Goal: Information Seeking & Learning: Learn about a topic

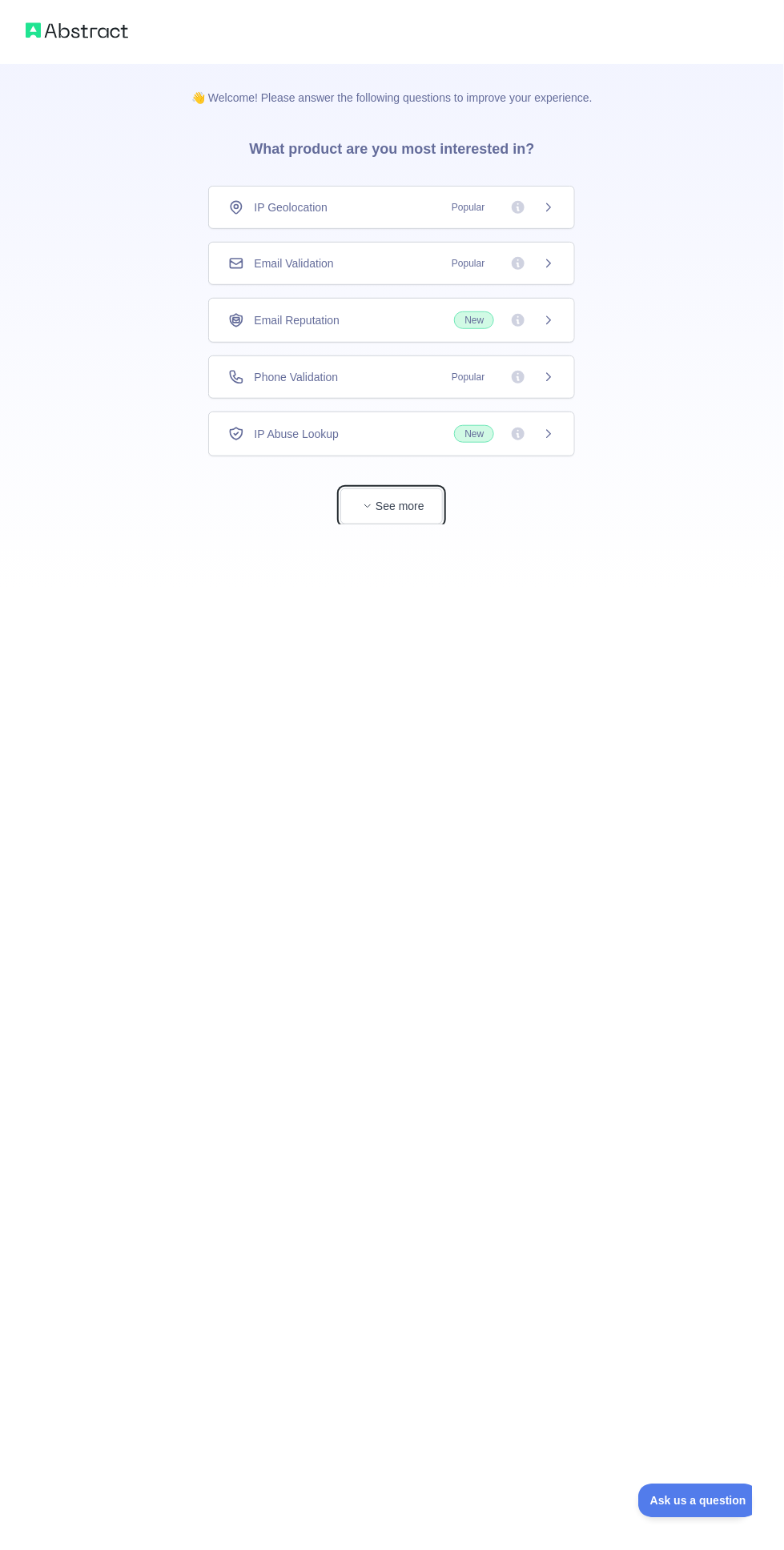
click at [399, 496] on button "See more" at bounding box center [391, 506] width 103 height 36
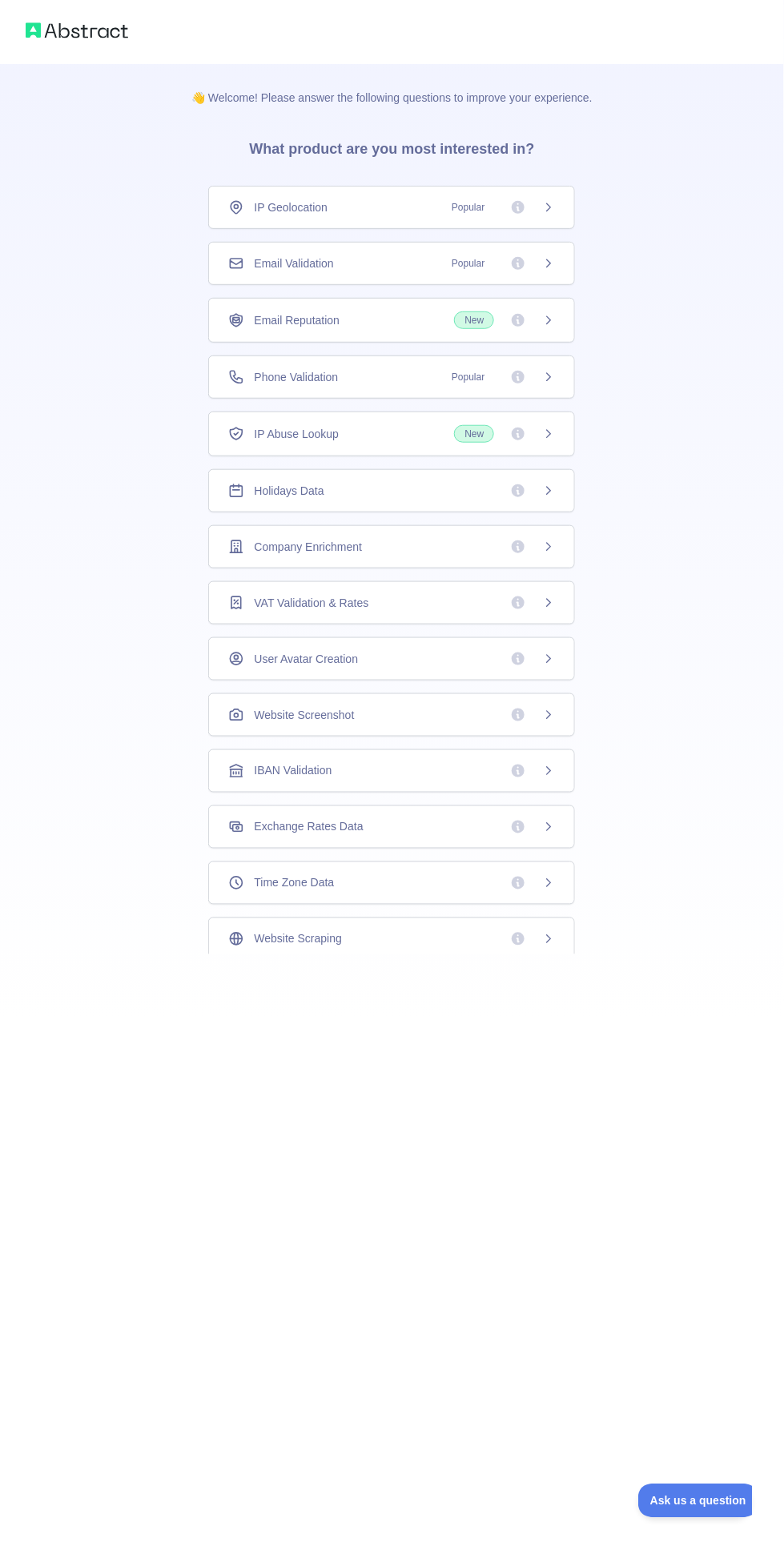
scroll to position [4, 0]
click at [523, 371] on icon at bounding box center [517, 372] width 12 height 12
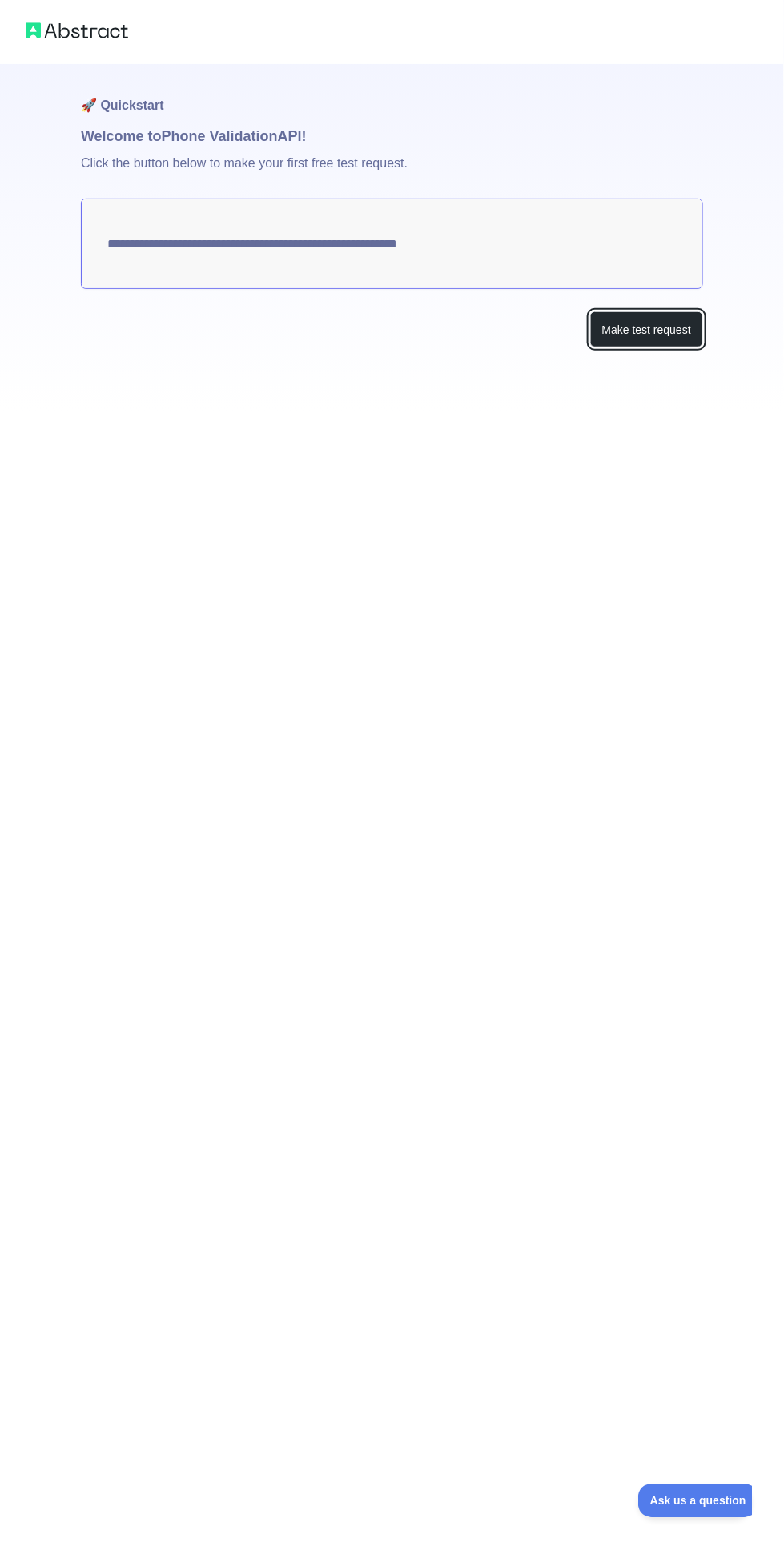
click at [650, 325] on button "Make test request" at bounding box center [646, 330] width 112 height 36
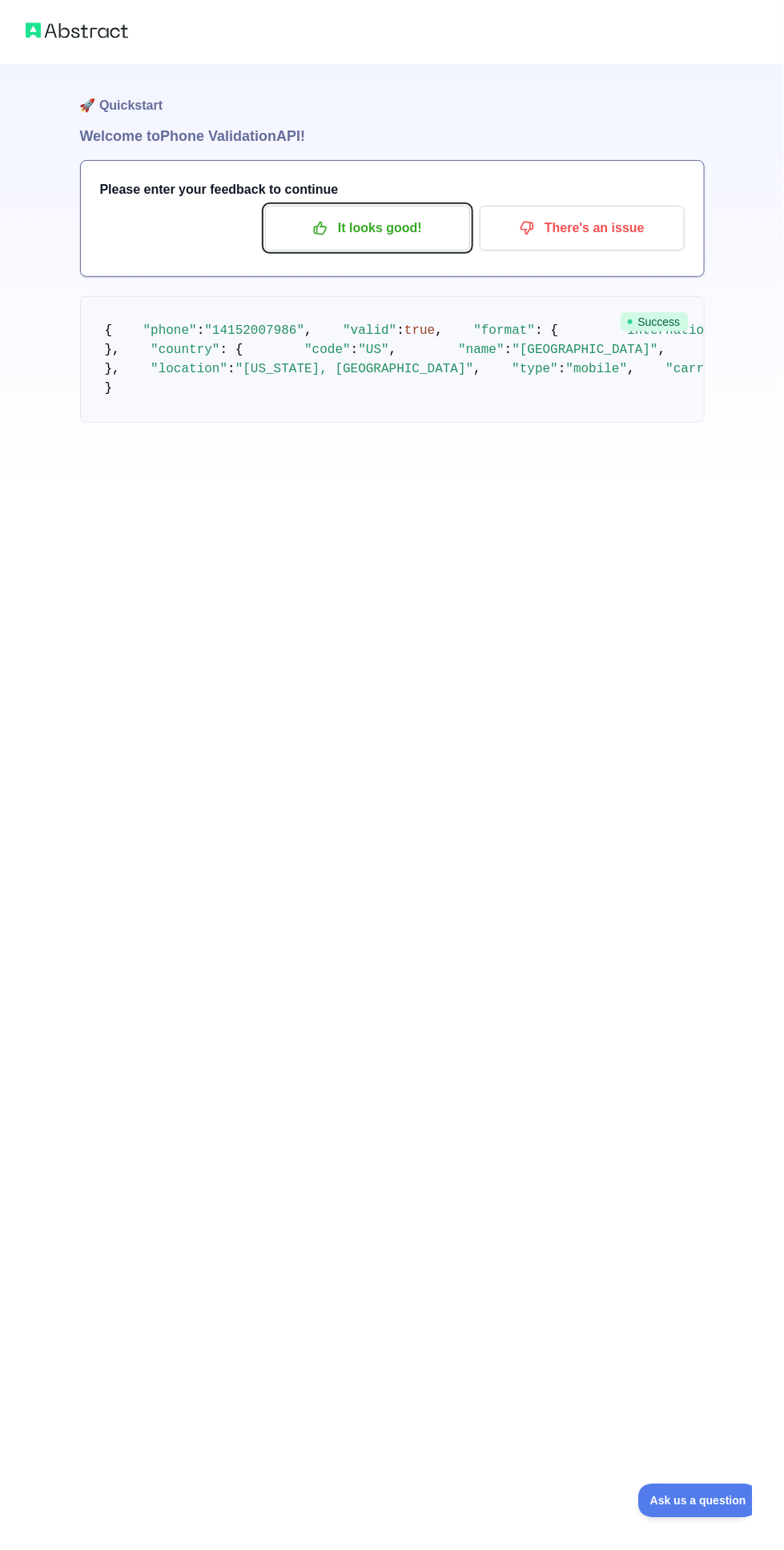
click at [378, 227] on p "It looks good!" at bounding box center [367, 227] width 181 height 27
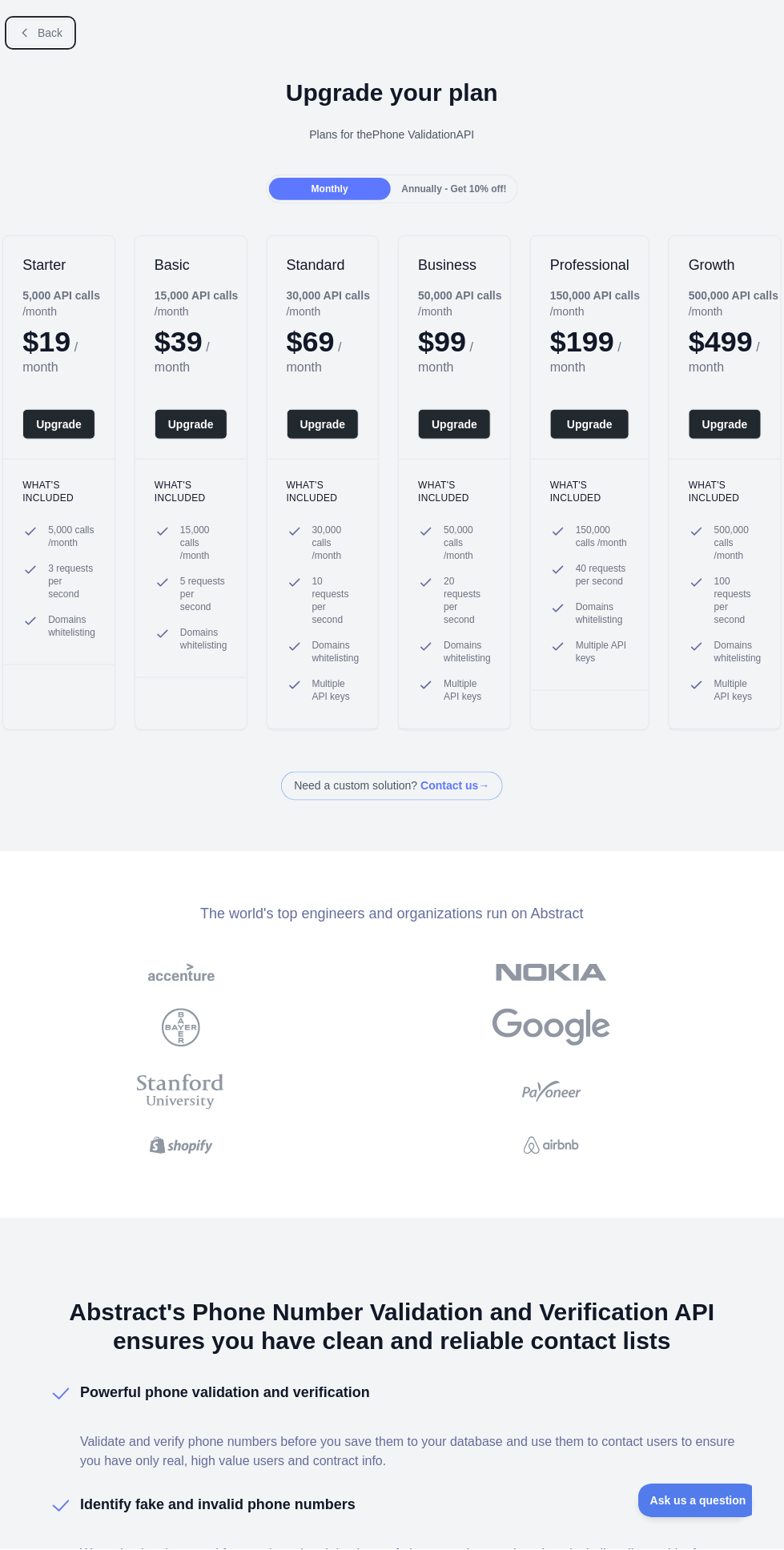
click at [34, 19] on button "Back" at bounding box center [41, 32] width 65 height 27
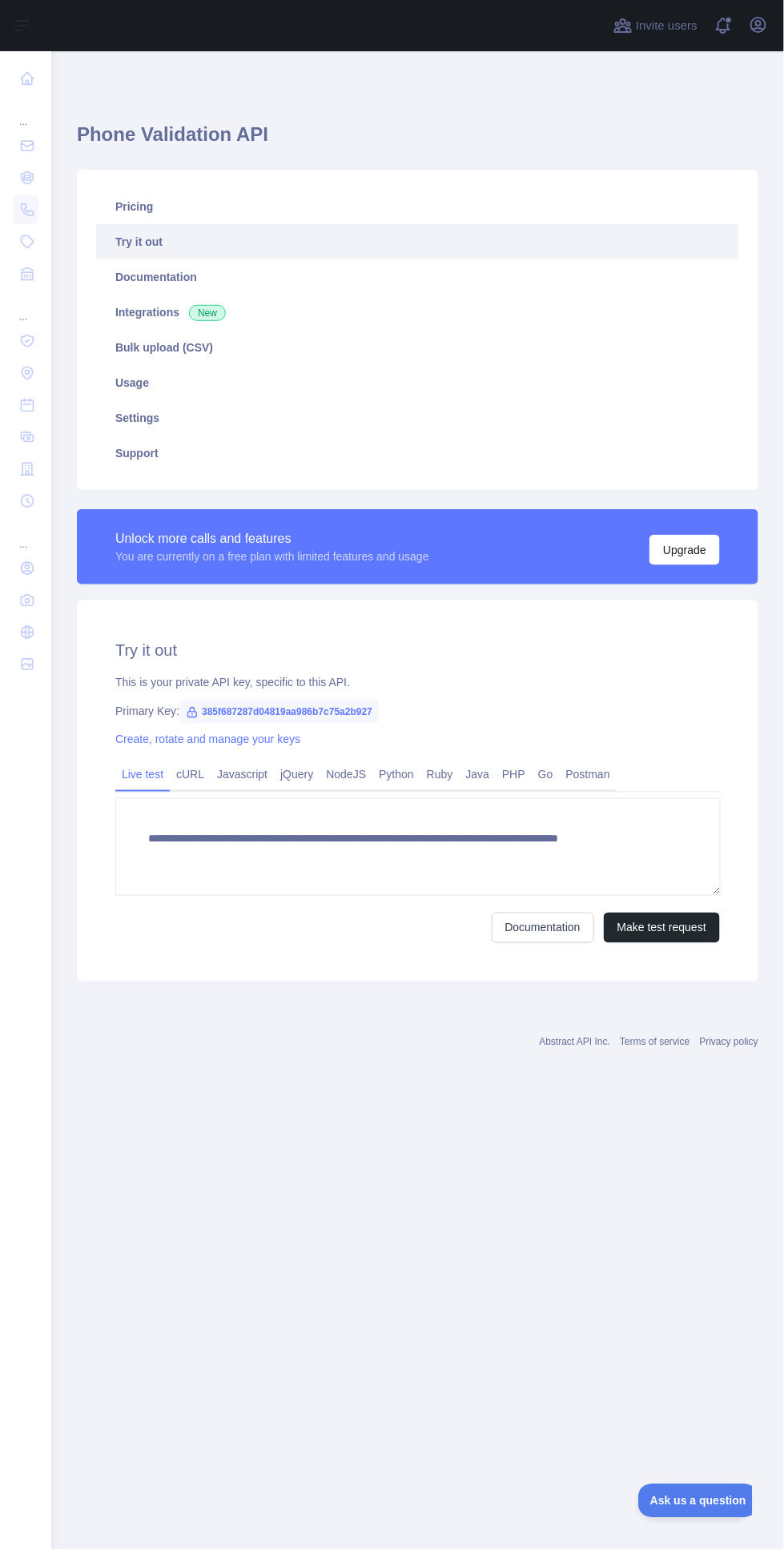
click at [34, 146] on icon at bounding box center [26, 145] width 16 height 16
click at [33, 177] on icon at bounding box center [26, 177] width 12 height 12
click at [665, 926] on button "Make test request" at bounding box center [662, 927] width 116 height 31
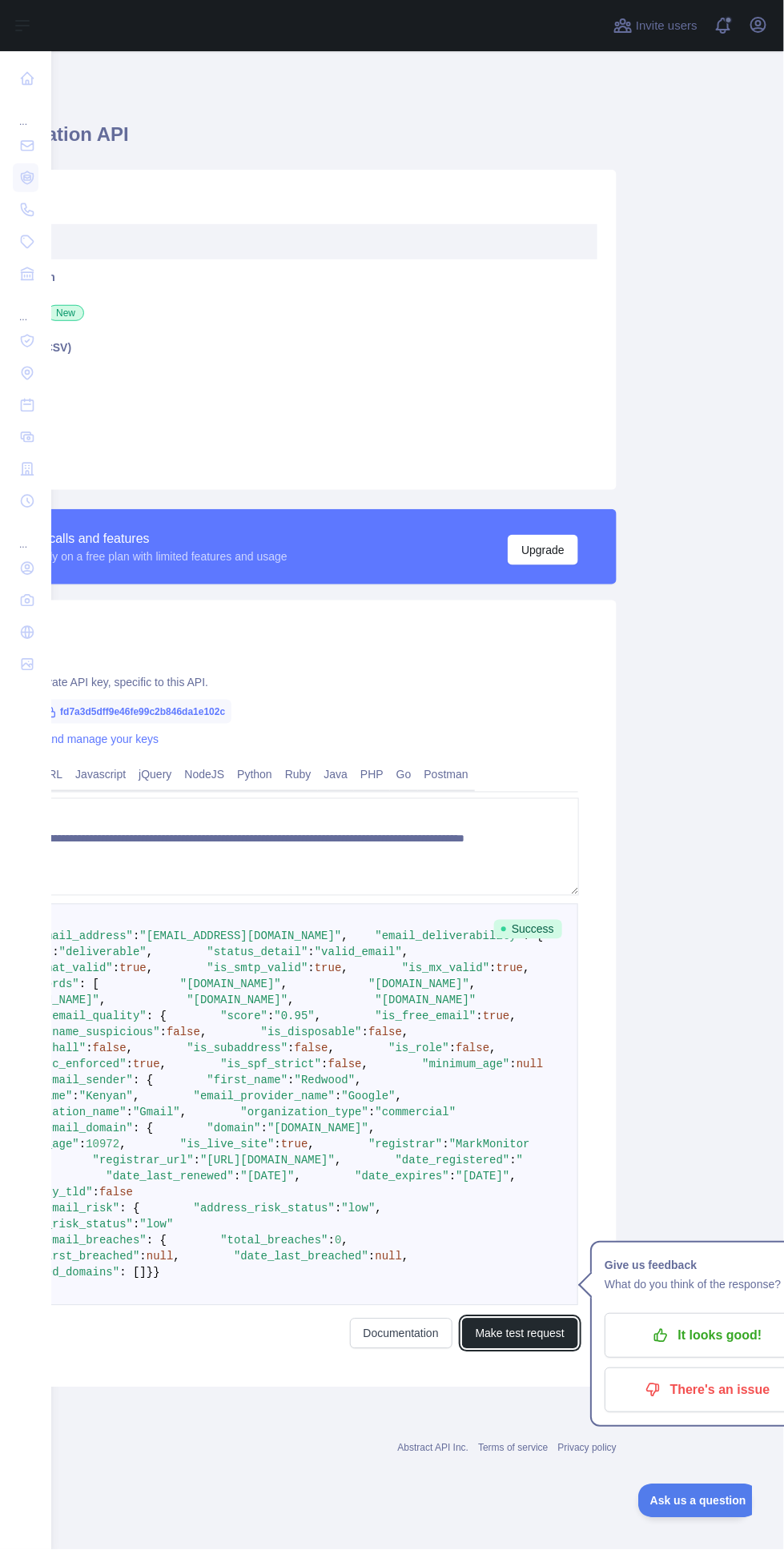
scroll to position [369, 180]
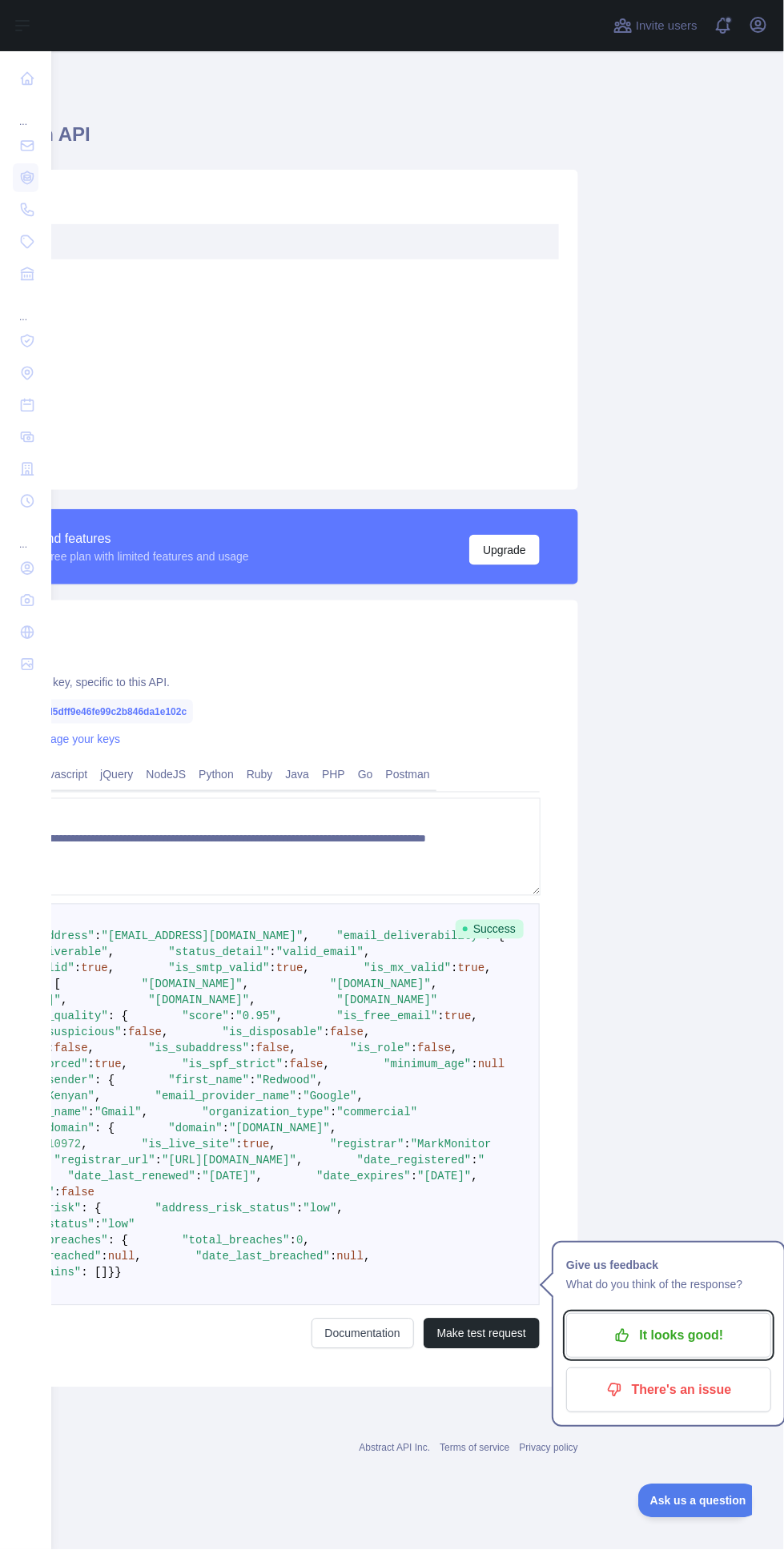
click at [686, 1313] on button "It looks good!" at bounding box center [668, 1336] width 205 height 45
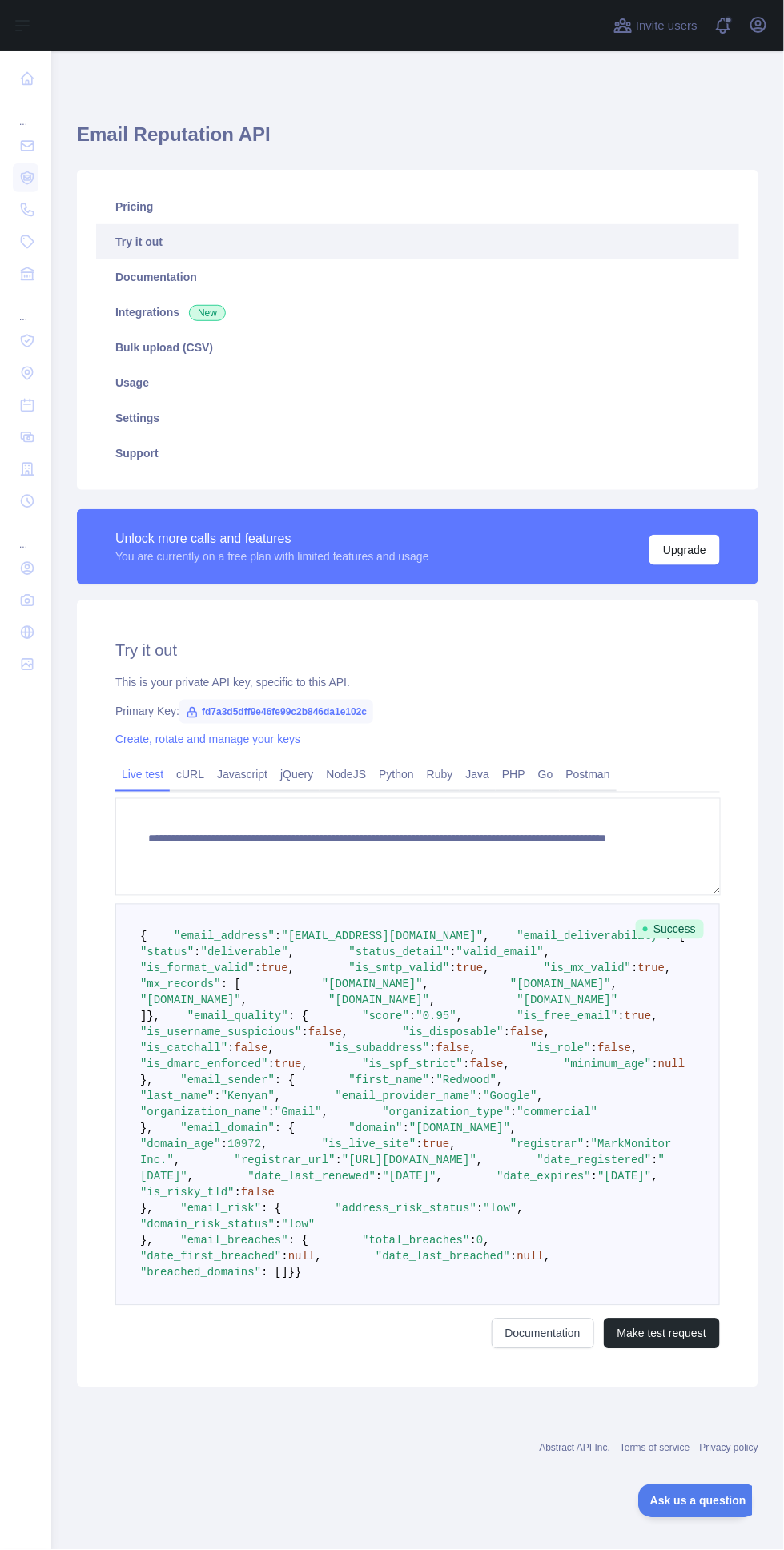
scroll to position [0, 0]
click at [28, 209] on icon at bounding box center [26, 209] width 16 height 16
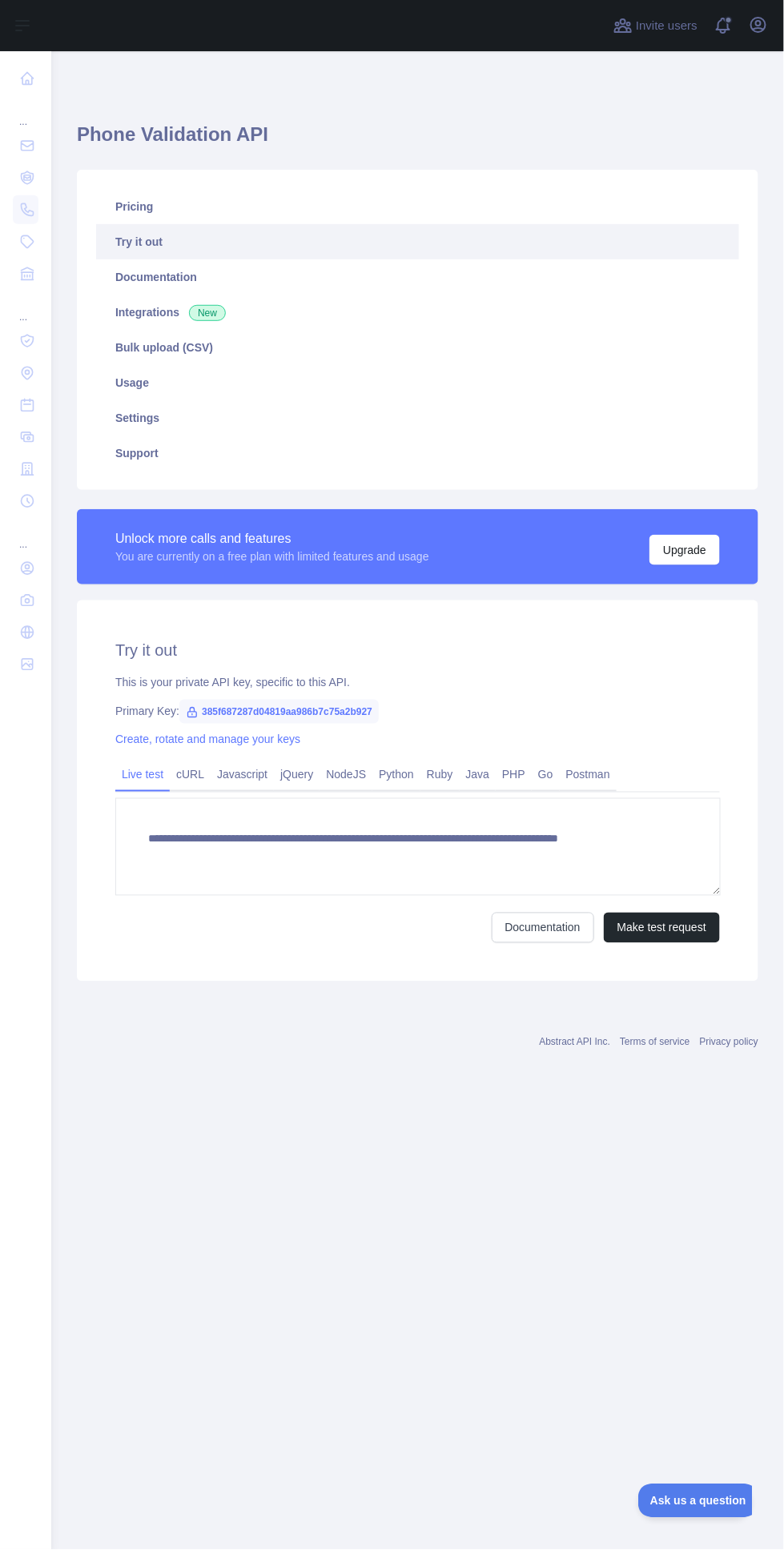
click at [32, 148] on icon at bounding box center [26, 145] width 16 height 16
click at [665, 926] on button "Make test request" at bounding box center [662, 927] width 116 height 31
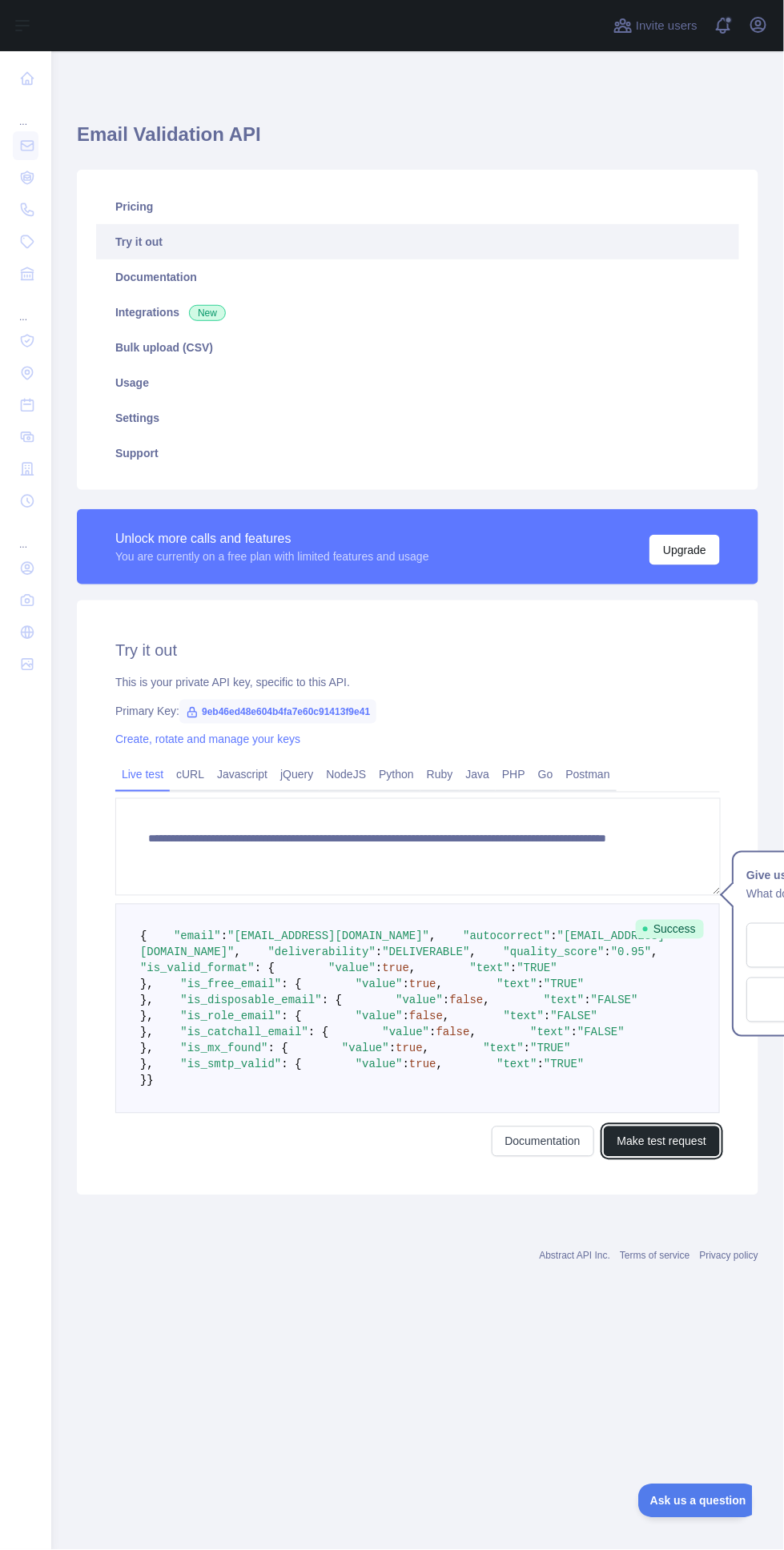
scroll to position [0, 180]
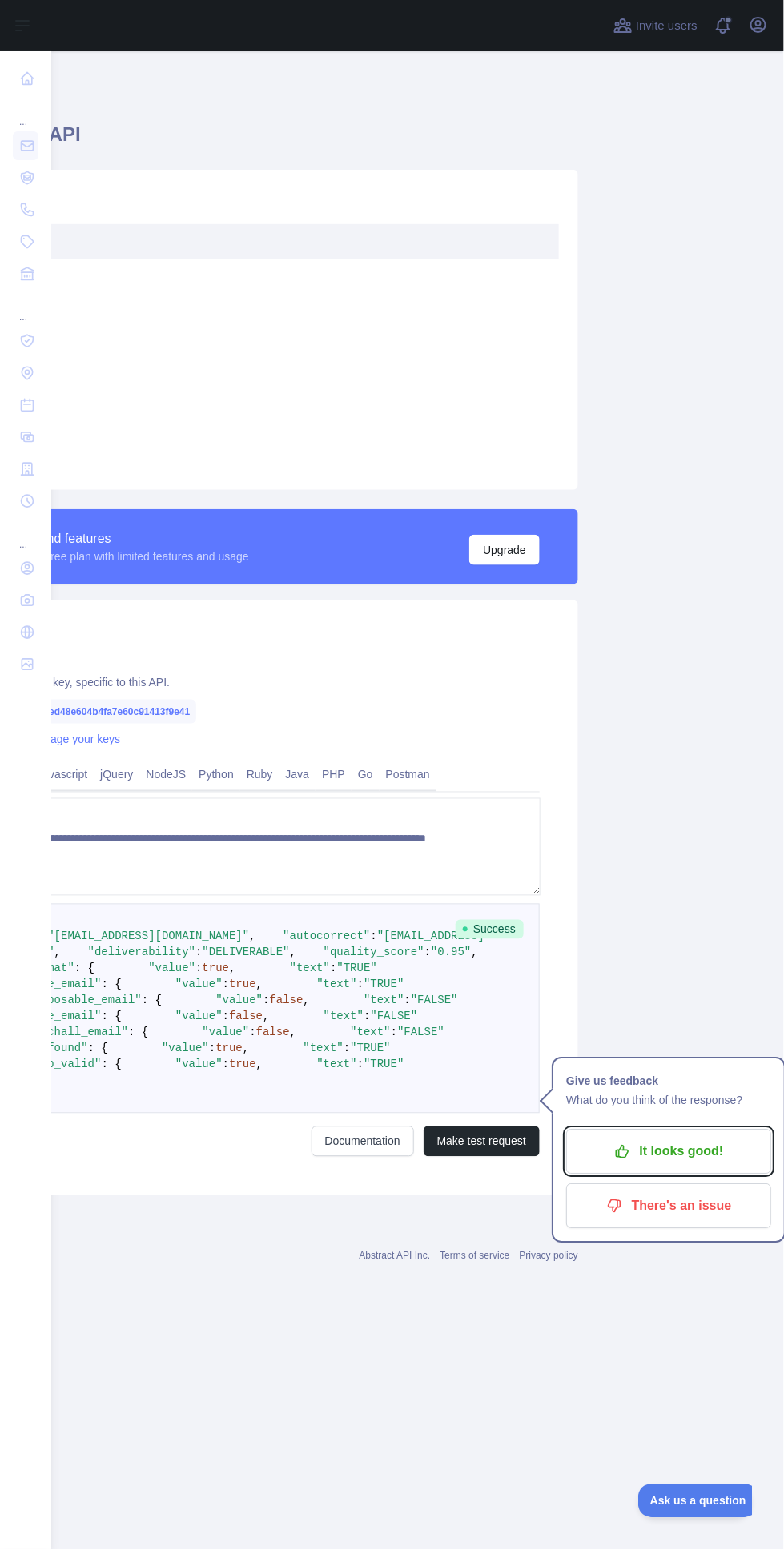
click at [702, 1150] on p "It looks good!" at bounding box center [668, 1151] width 181 height 27
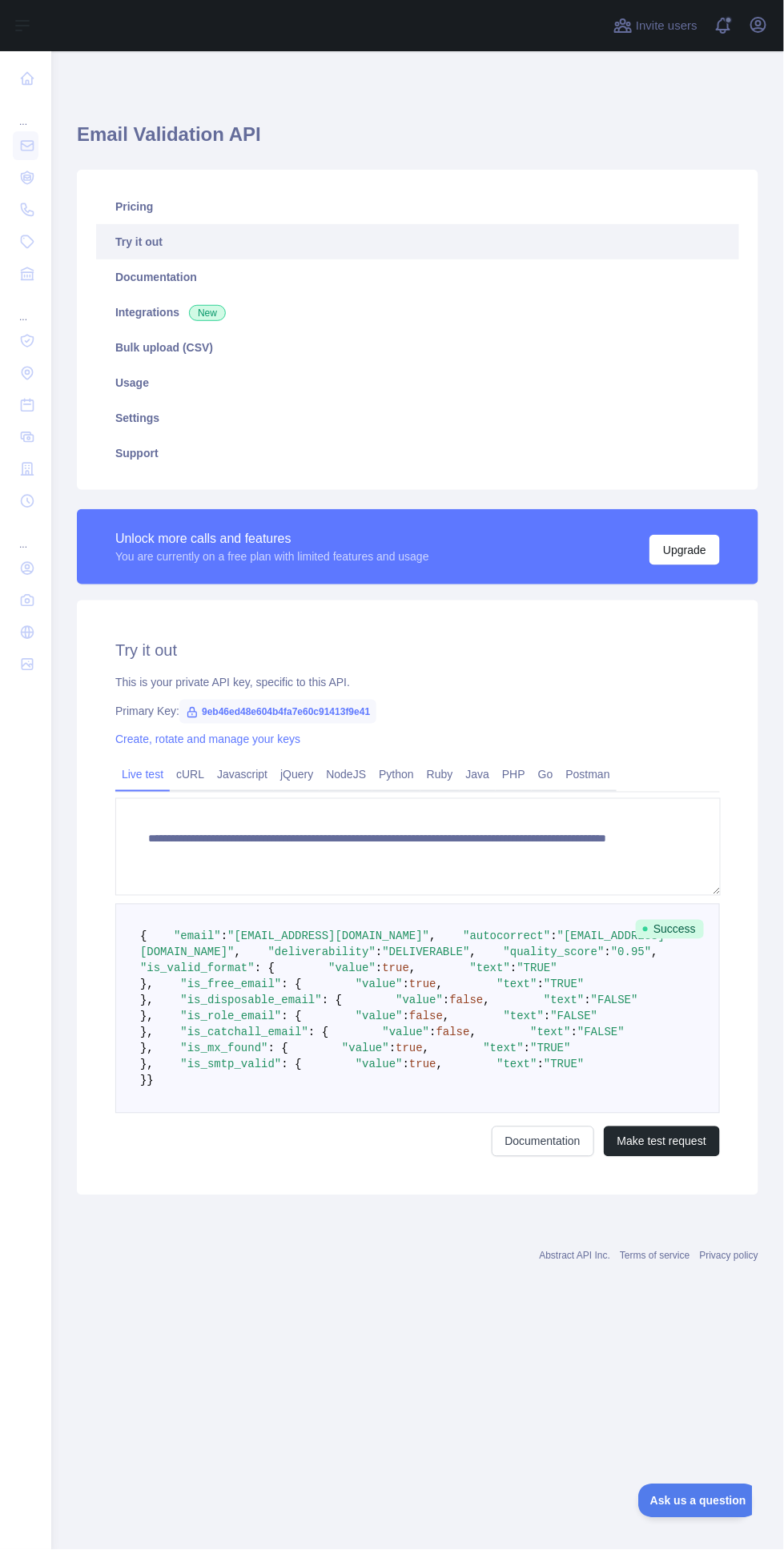
scroll to position [1, 0]
click at [31, 280] on icon at bounding box center [26, 273] width 16 height 16
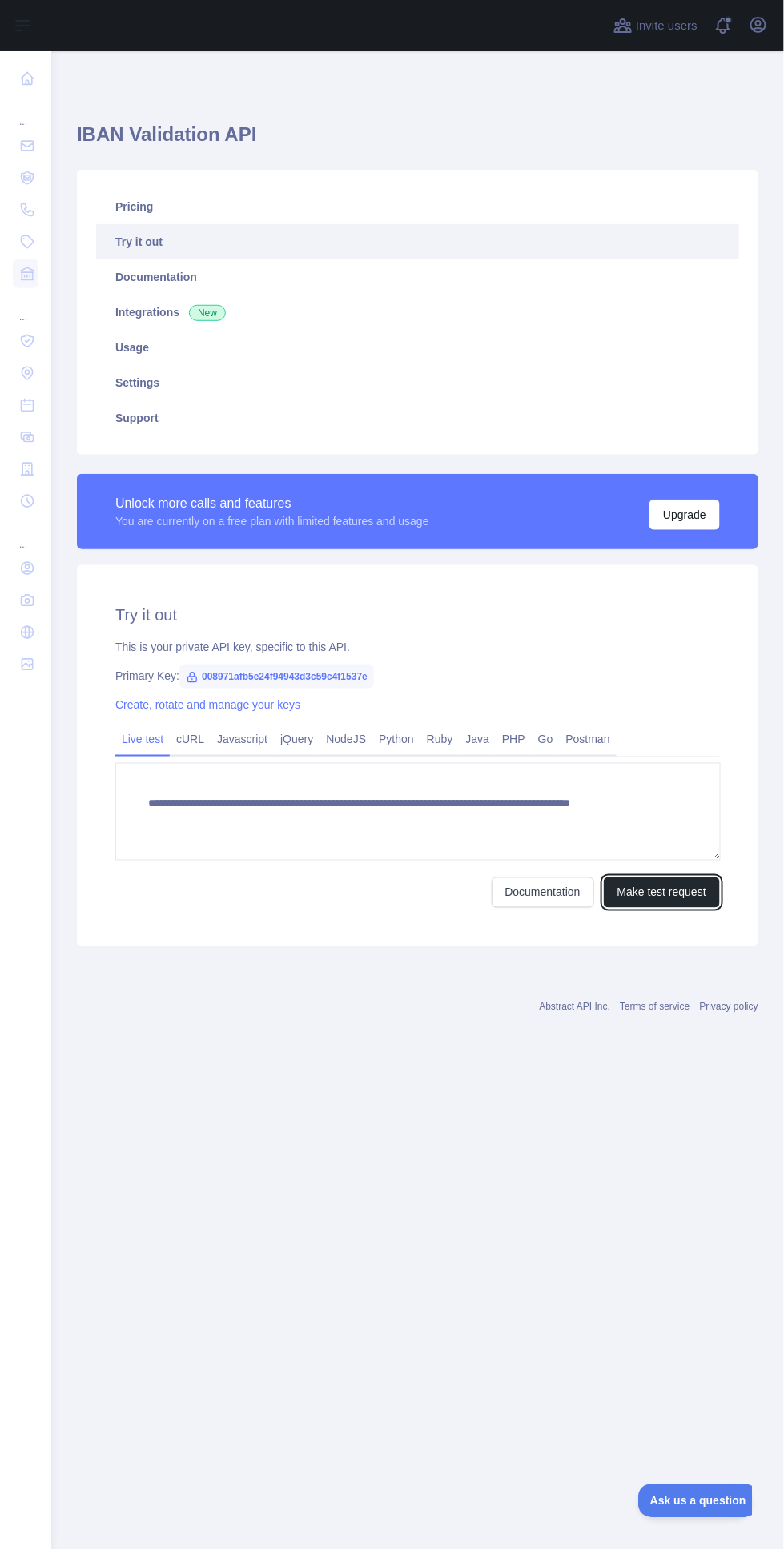
click at [686, 891] on button "Make test request" at bounding box center [662, 892] width 116 height 31
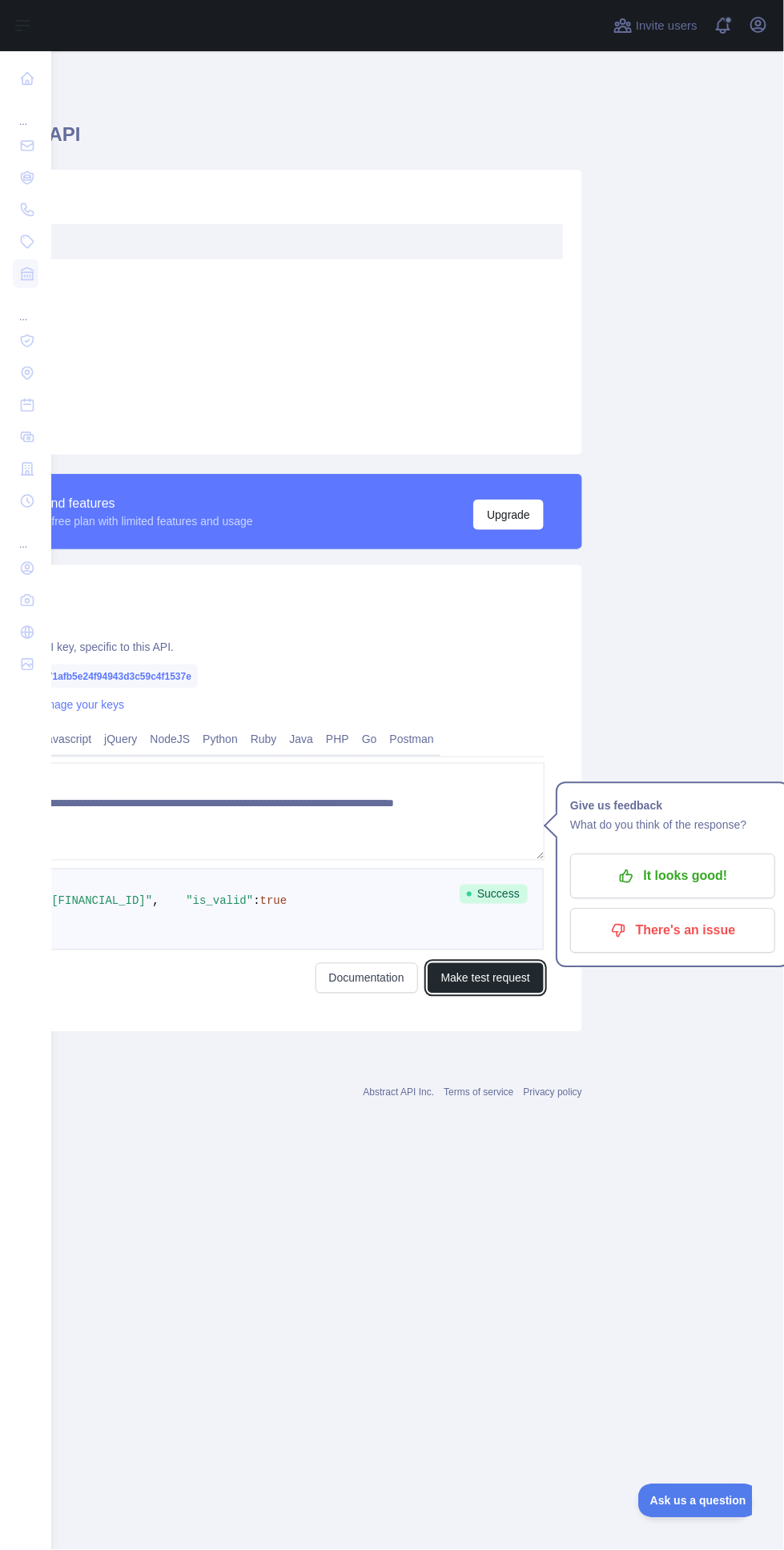
scroll to position [0, 180]
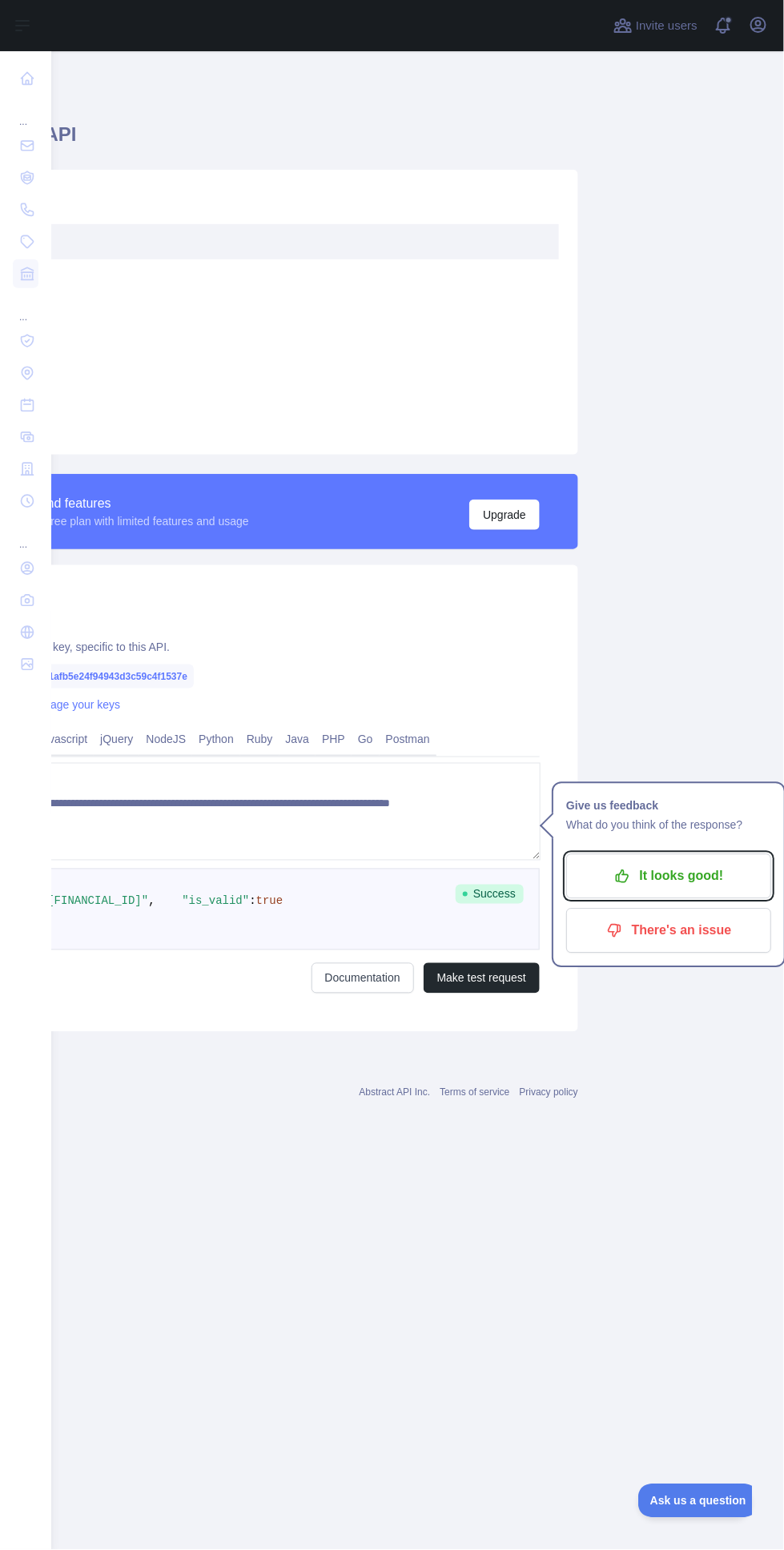
click at [686, 859] on button "It looks good!" at bounding box center [668, 877] width 205 height 45
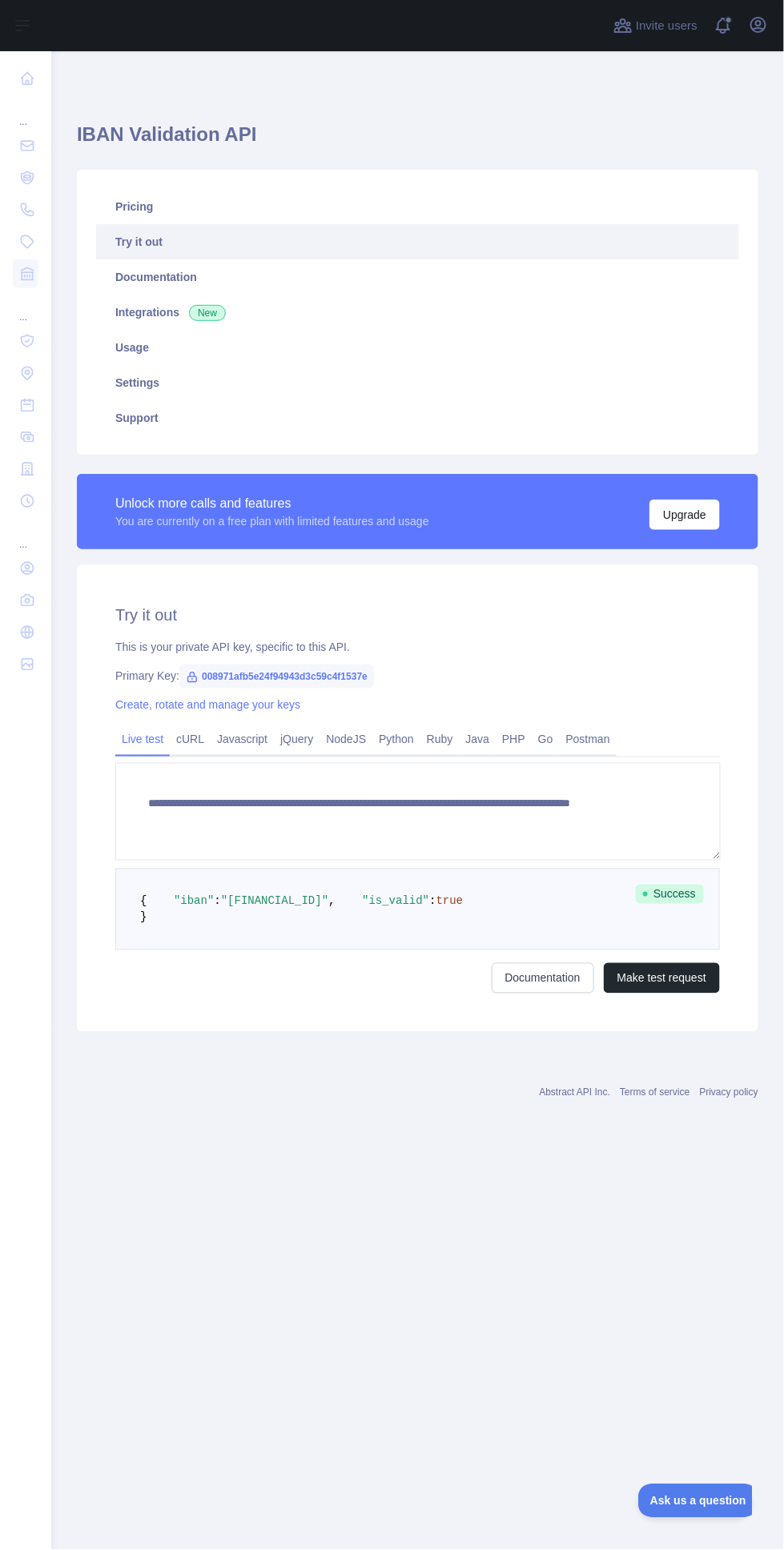
scroll to position [0, 0]
click at [26, 340] on icon at bounding box center [26, 341] width 16 height 16
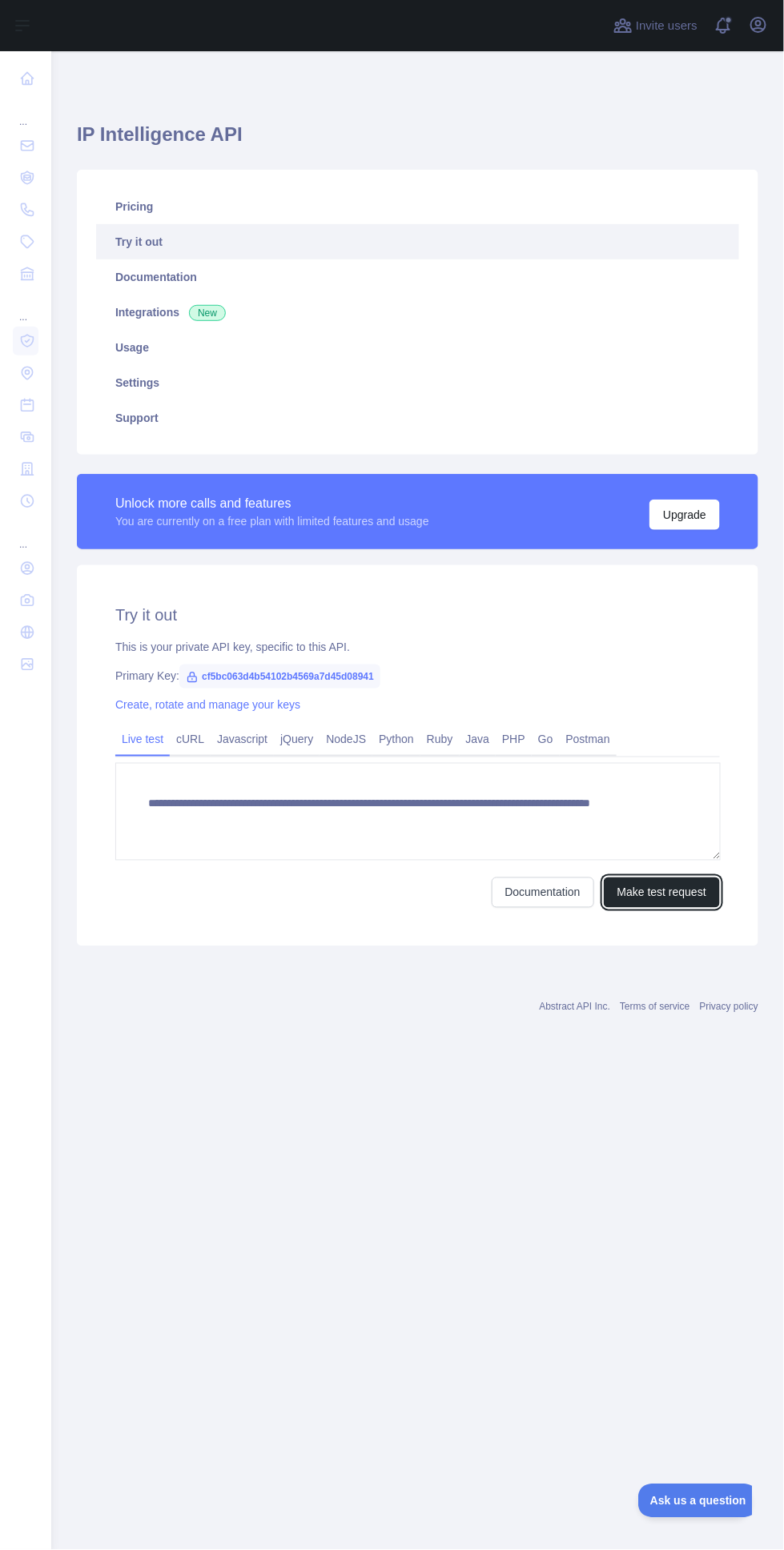
click at [688, 884] on button "Make test request" at bounding box center [662, 892] width 116 height 31
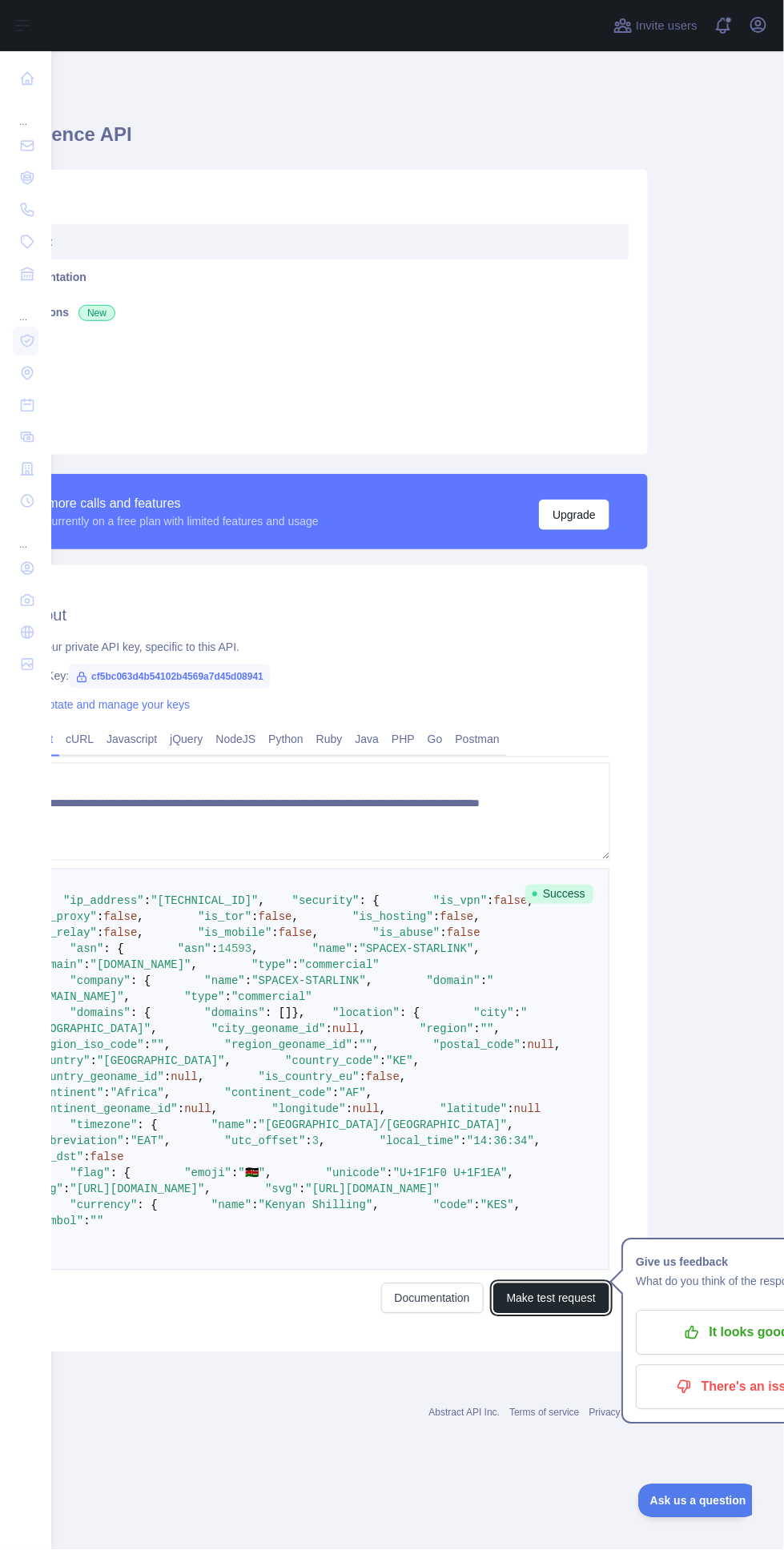
scroll to position [399, 180]
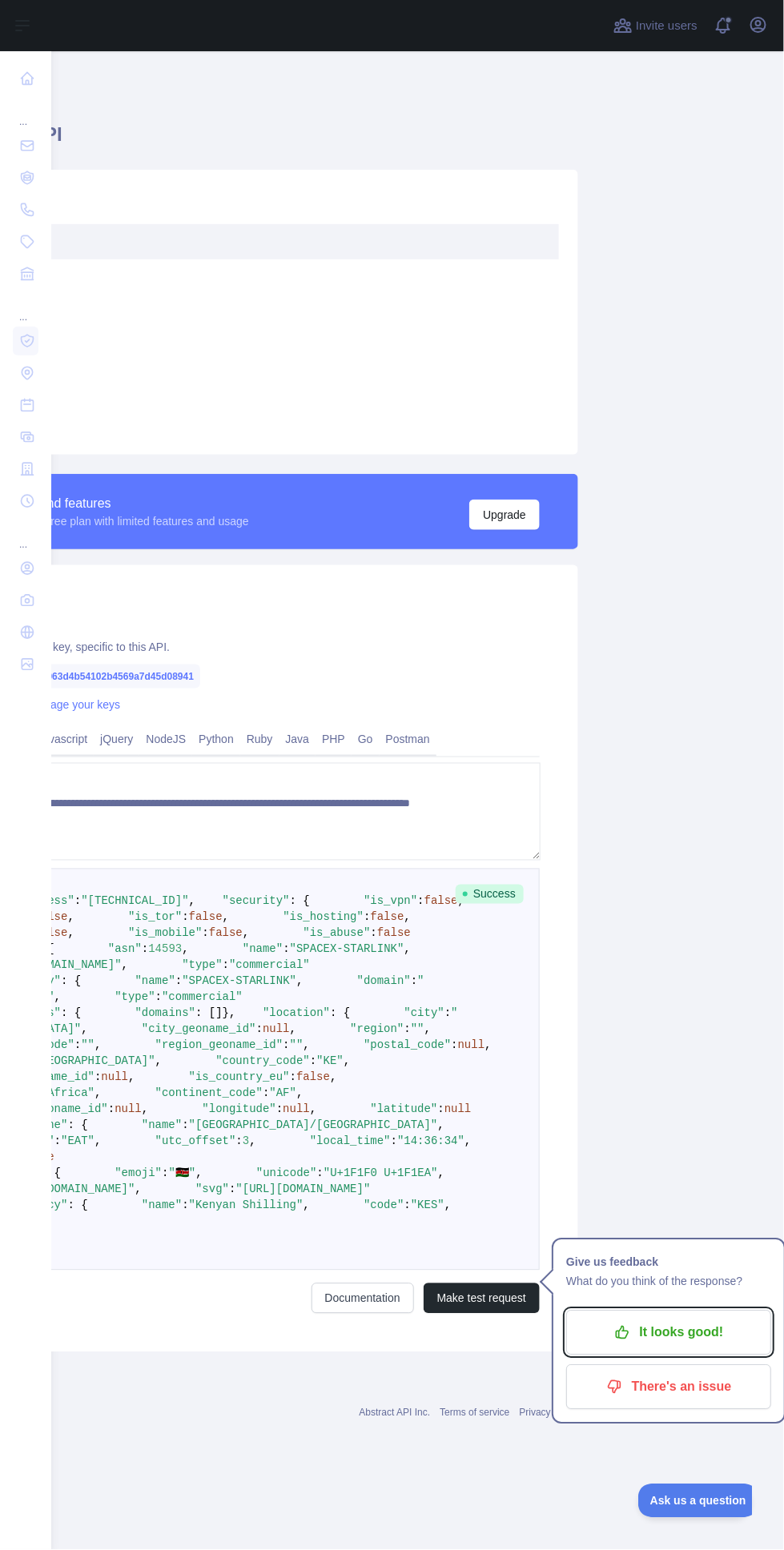
click at [681, 1319] on p "It looks good!" at bounding box center [668, 1332] width 181 height 27
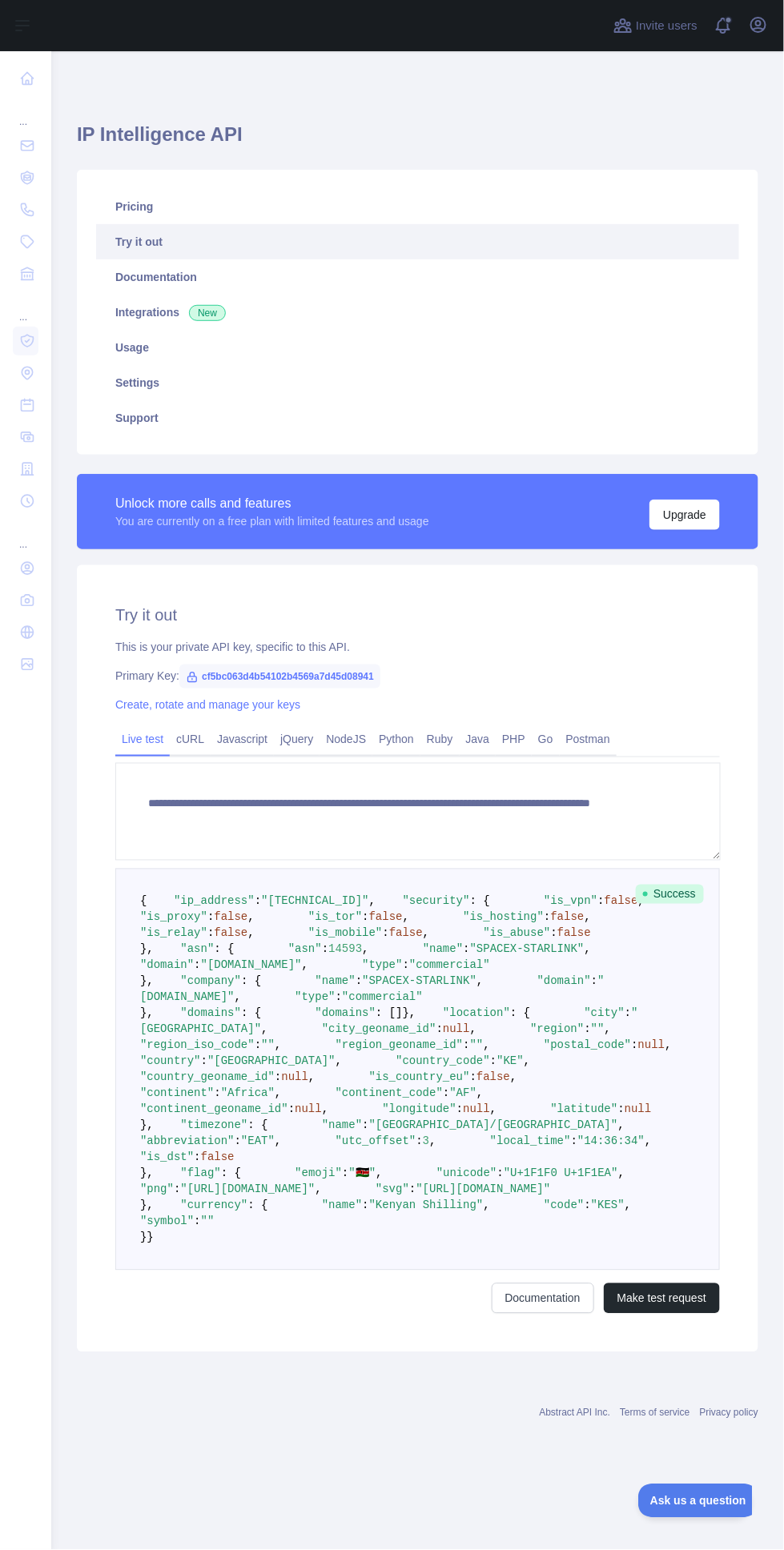
scroll to position [212, 0]
click at [60, 374] on div "**********" at bounding box center [418, 761] width 733 height 1419
click at [27, 371] on icon at bounding box center [26, 372] width 16 height 16
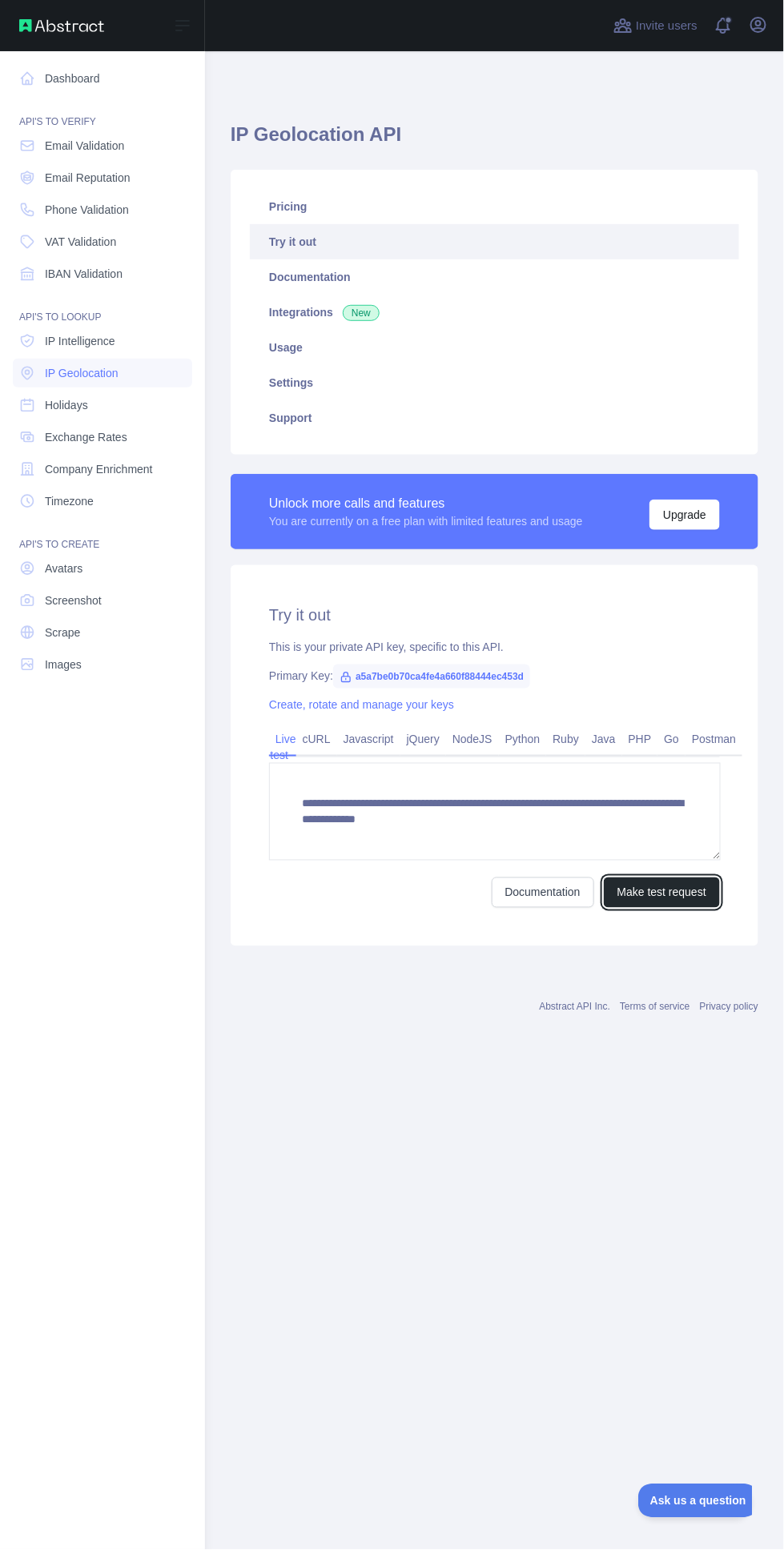
click at [689, 901] on button "Make test request" at bounding box center [662, 892] width 116 height 31
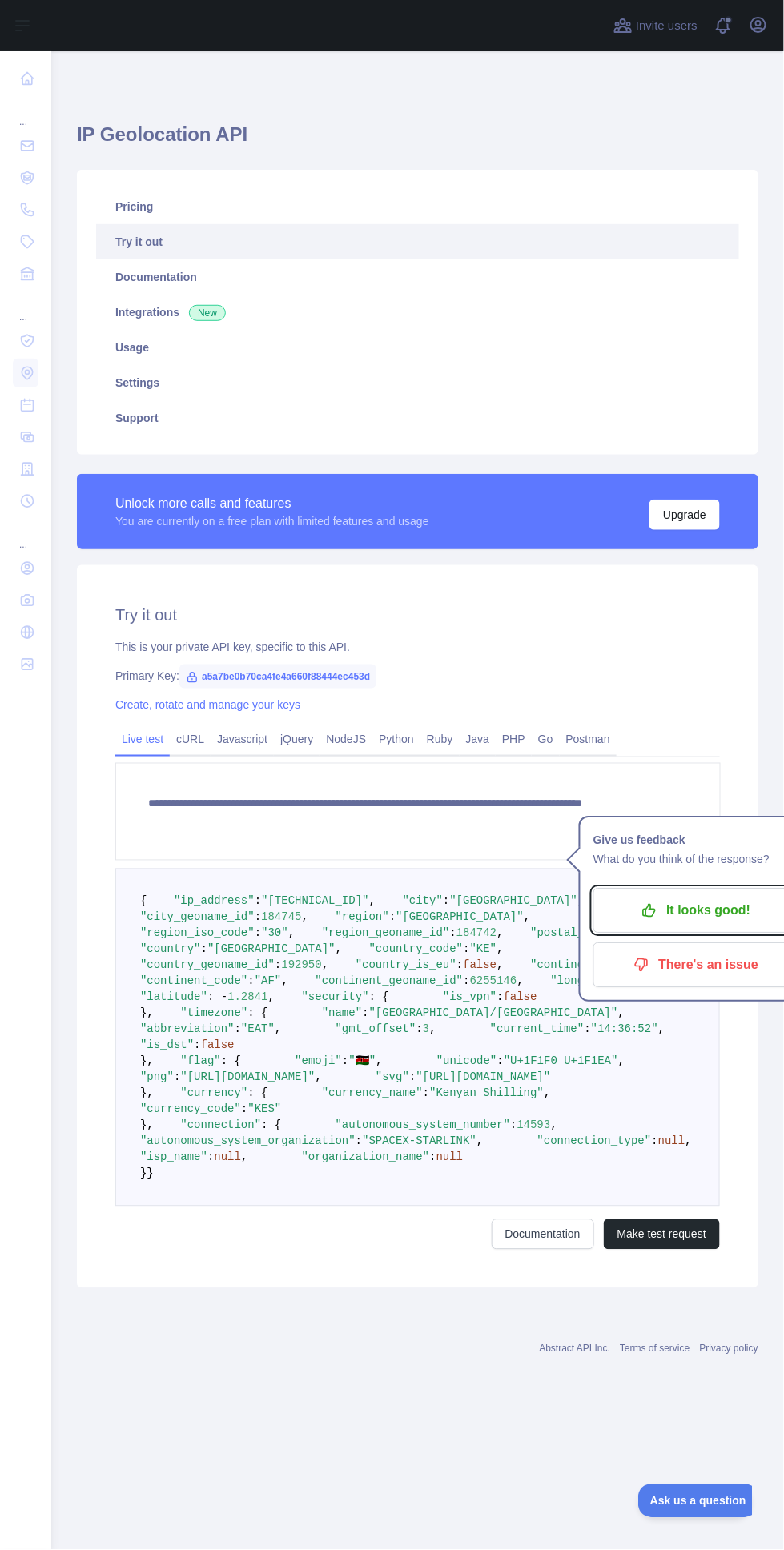
click at [694, 911] on p "It looks good!" at bounding box center [696, 910] width 181 height 27
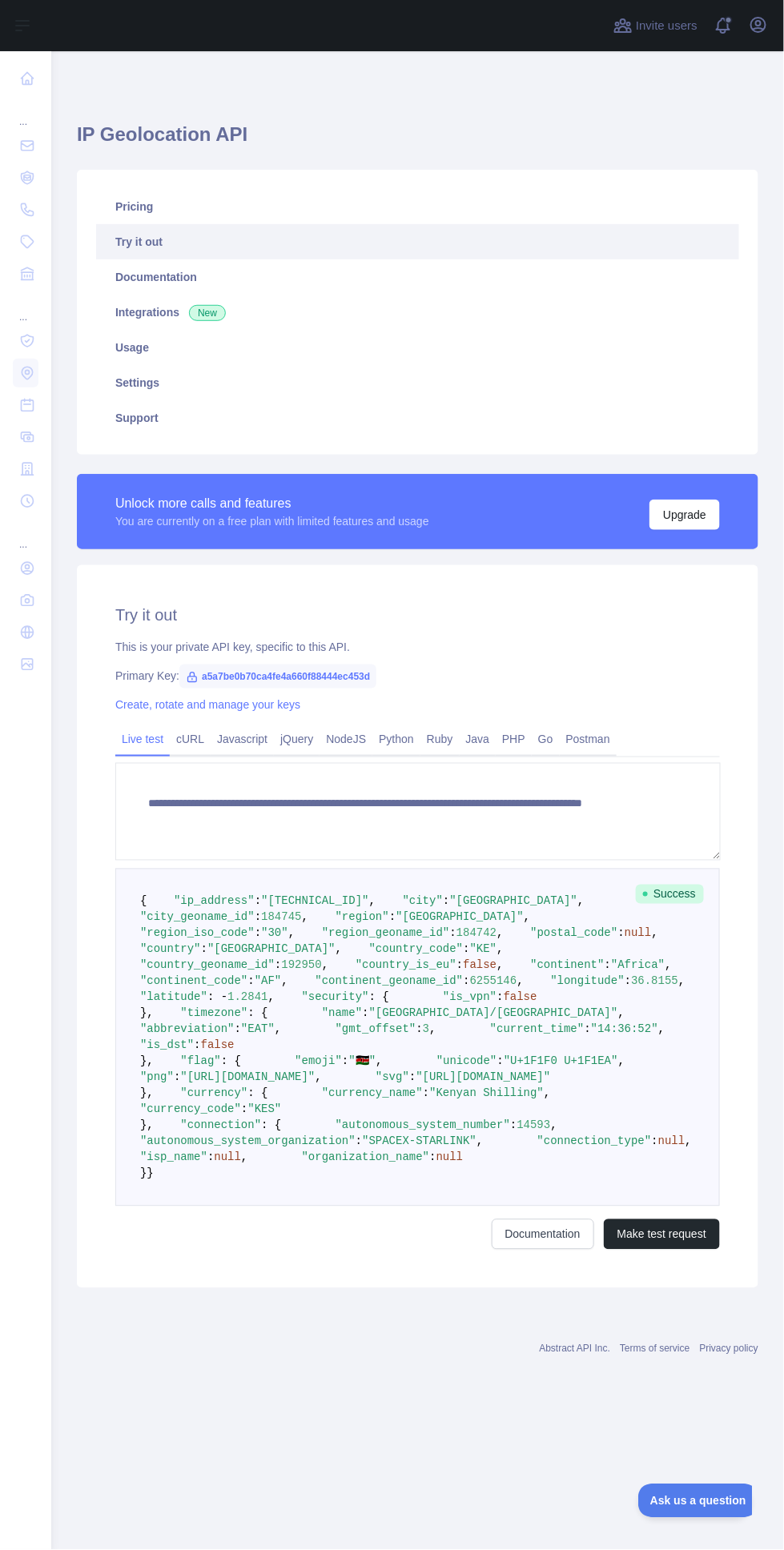
click at [29, 404] on icon at bounding box center [27, 405] width 12 height 12
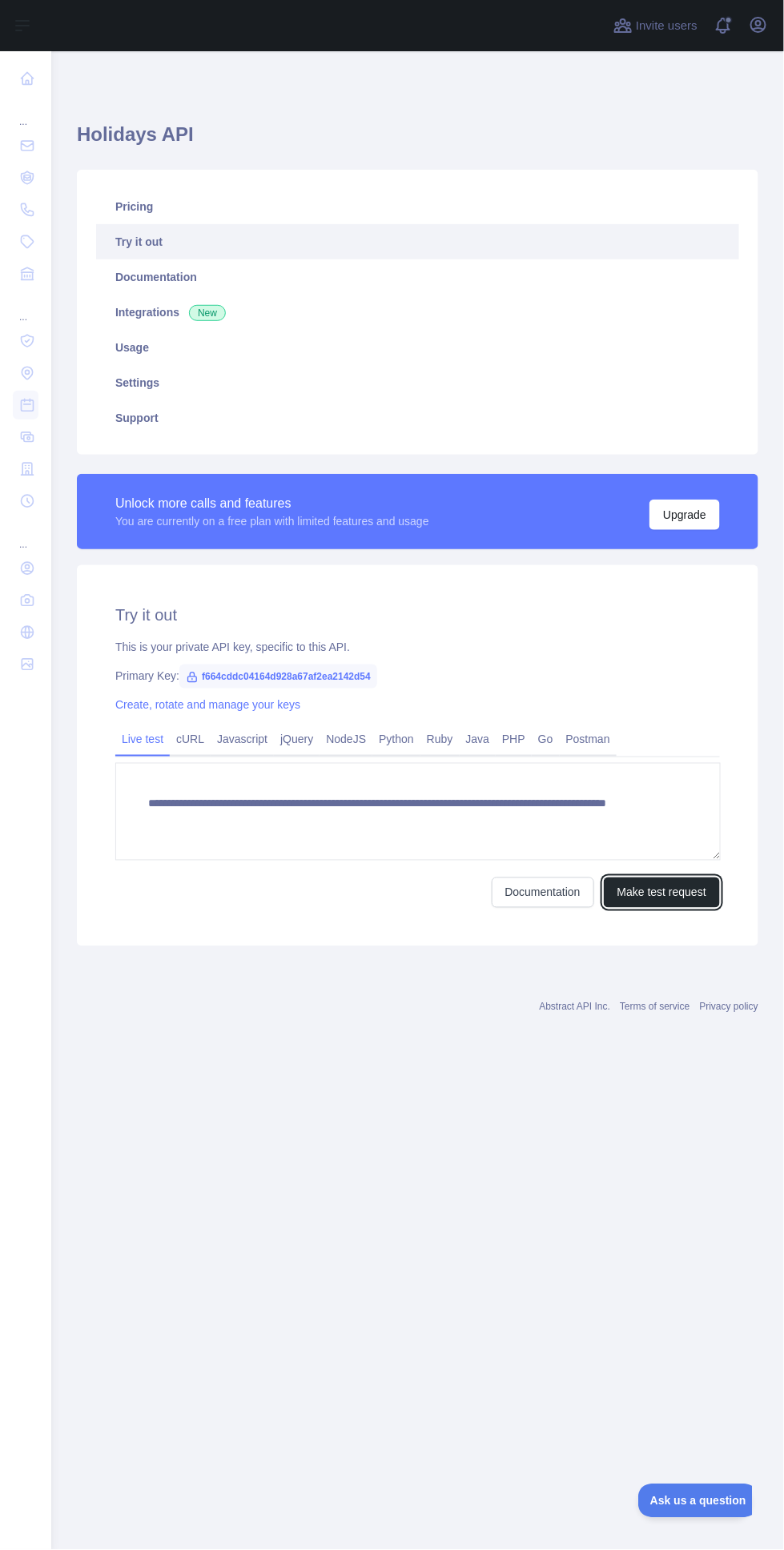
click at [681, 892] on button "Make test request" at bounding box center [662, 892] width 116 height 31
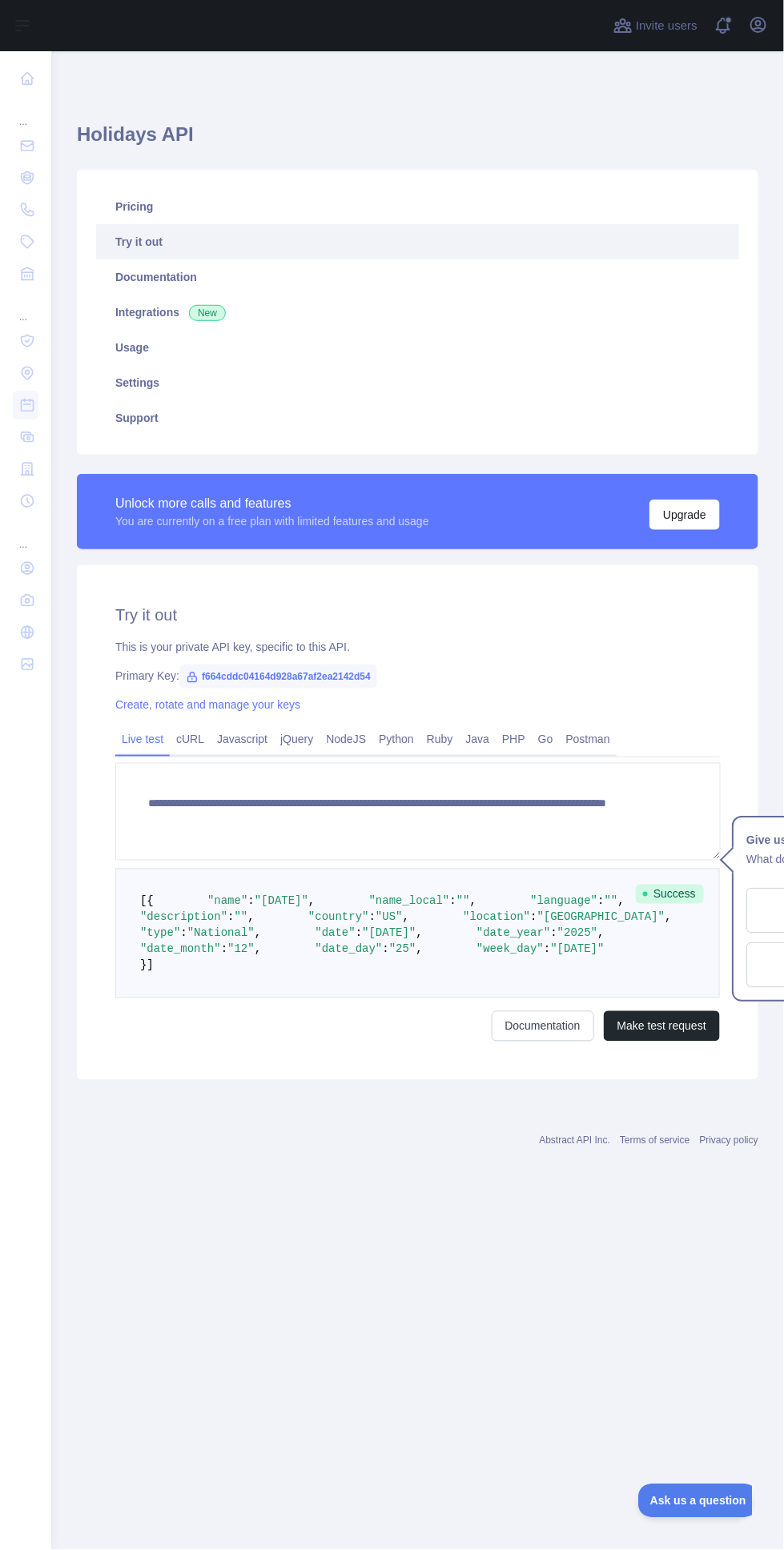
click at [26, 437] on icon at bounding box center [27, 438] width 12 height 10
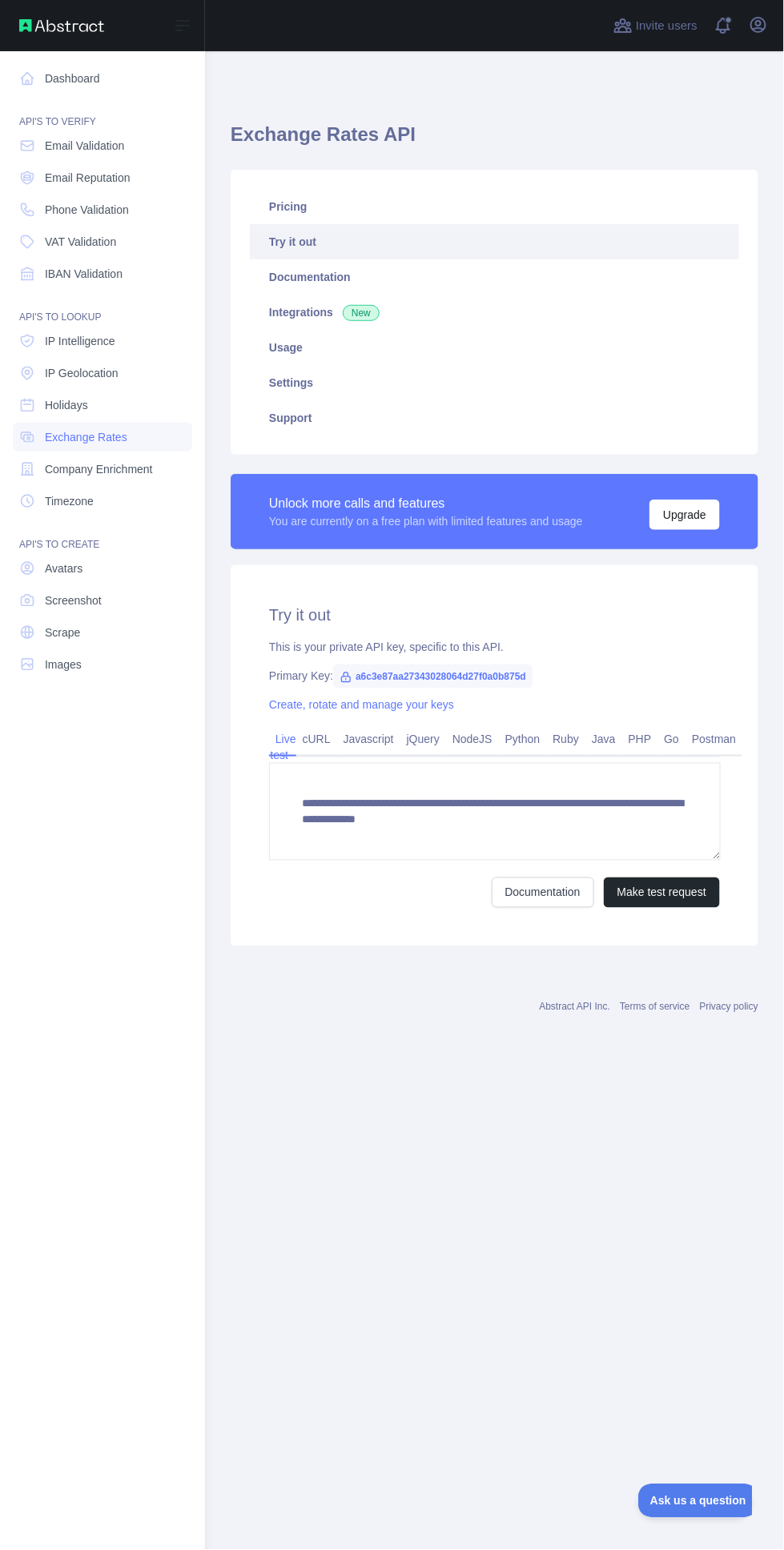
click at [61, 663] on span "Images" at bounding box center [63, 664] width 37 height 16
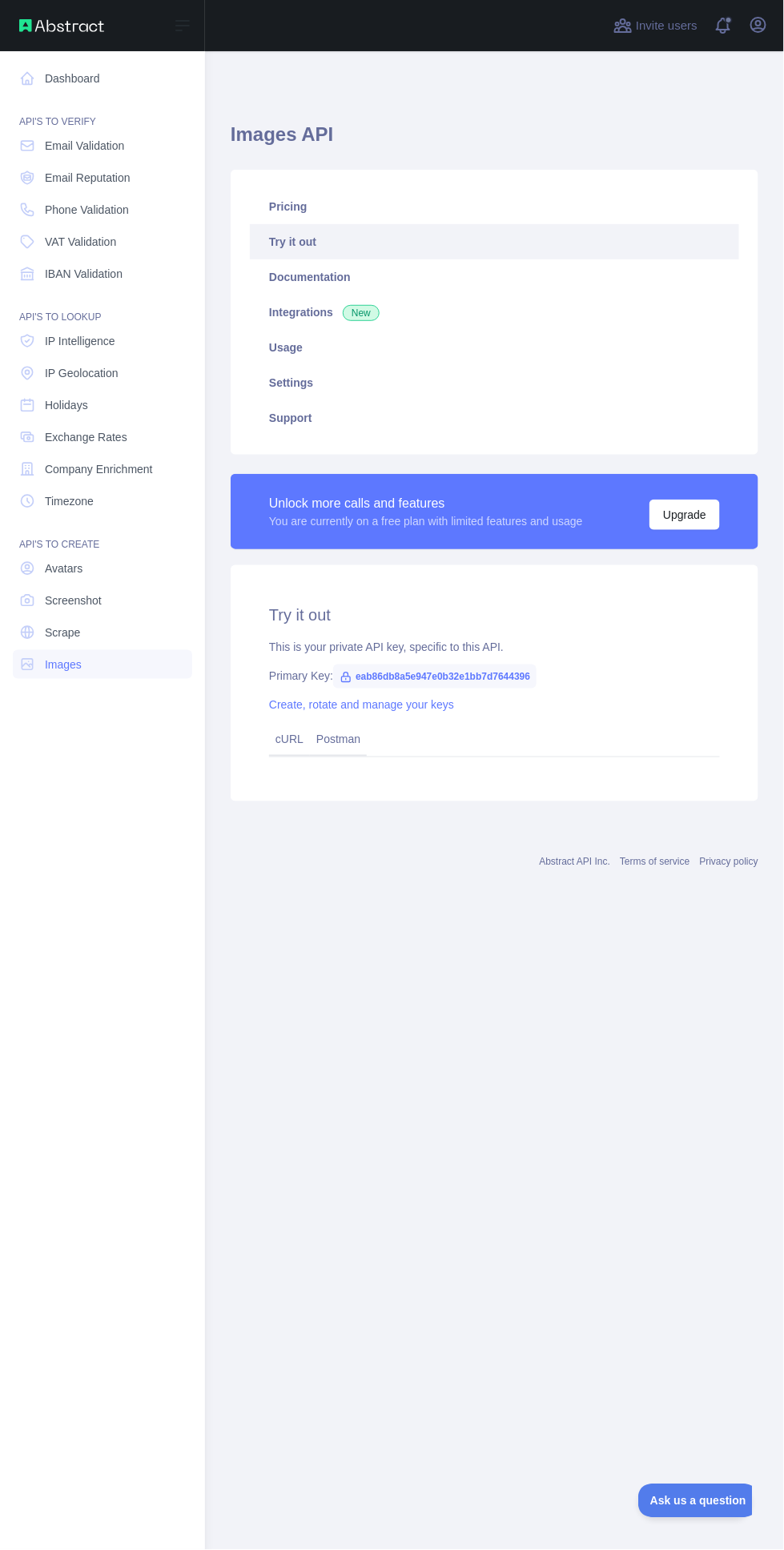
click at [380, 660] on div "Try it out This is your private API key, specific to this API. Primary Key: eab…" at bounding box center [495, 683] width 528 height 237
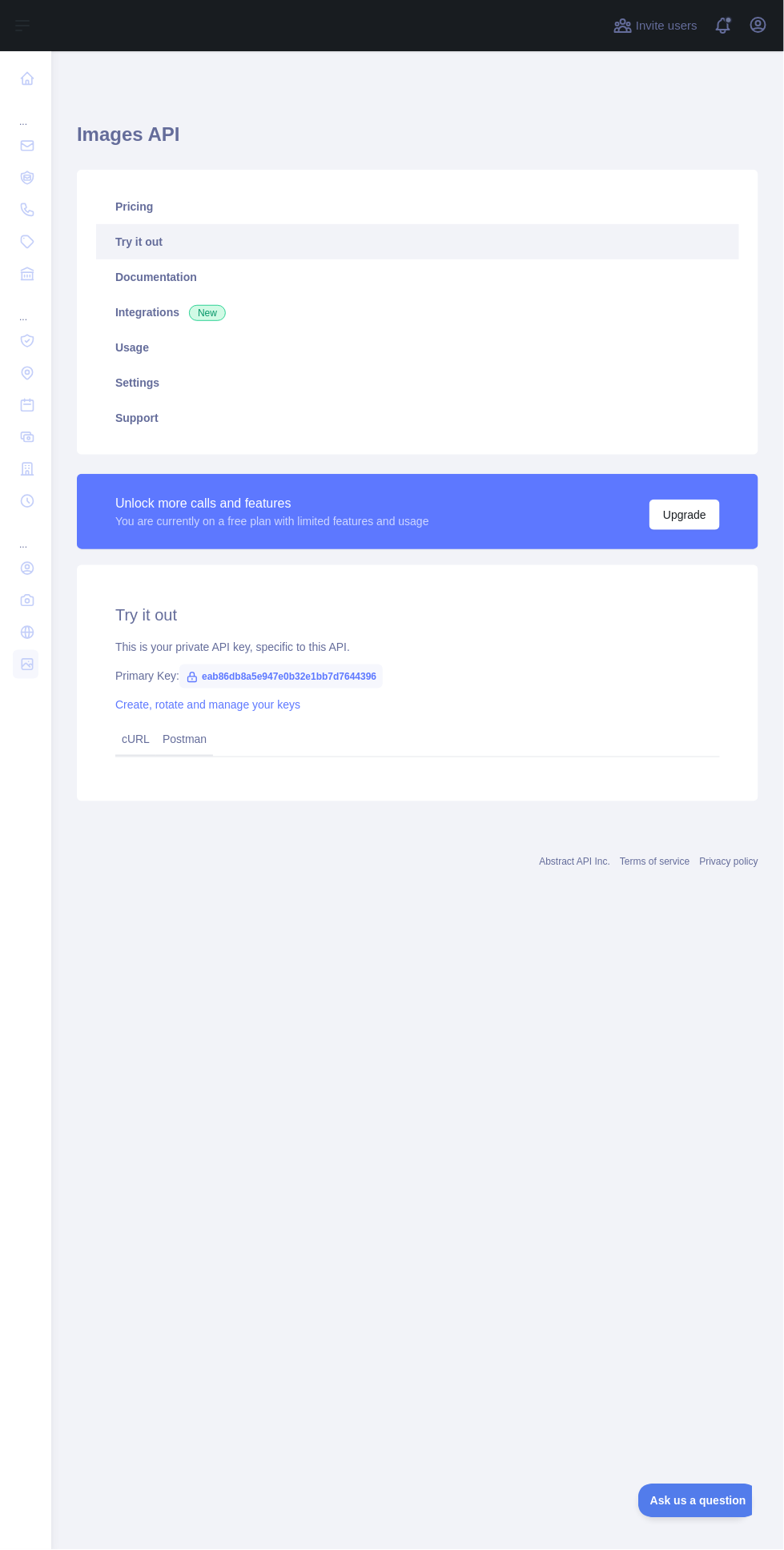
click at [241, 703] on link "Create, rotate and manage your keys" at bounding box center [208, 704] width 185 height 12
